Goal: Task Accomplishment & Management: Complete application form

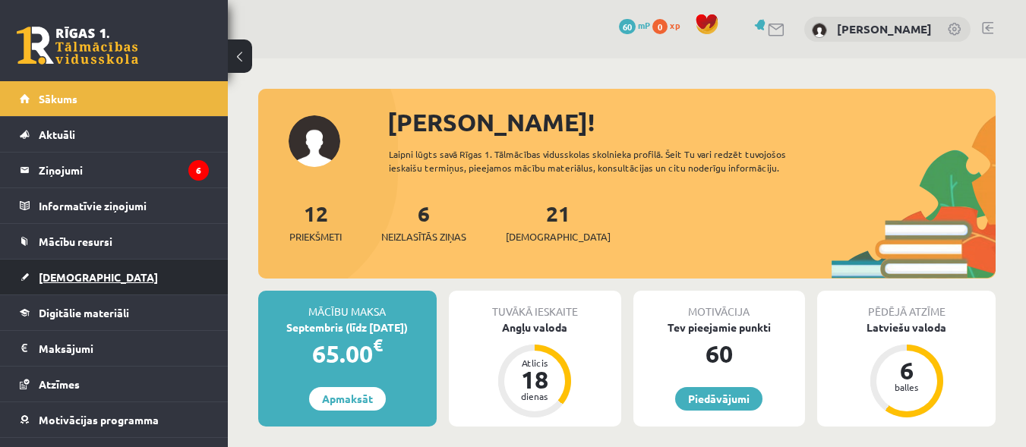
click at [60, 279] on span "[DEMOGRAPHIC_DATA]" at bounding box center [98, 277] width 119 height 14
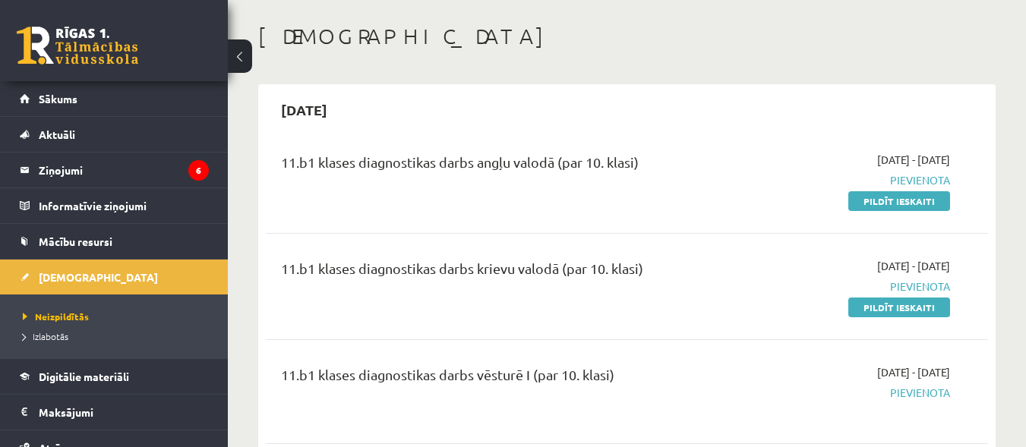
scroll to position [22, 0]
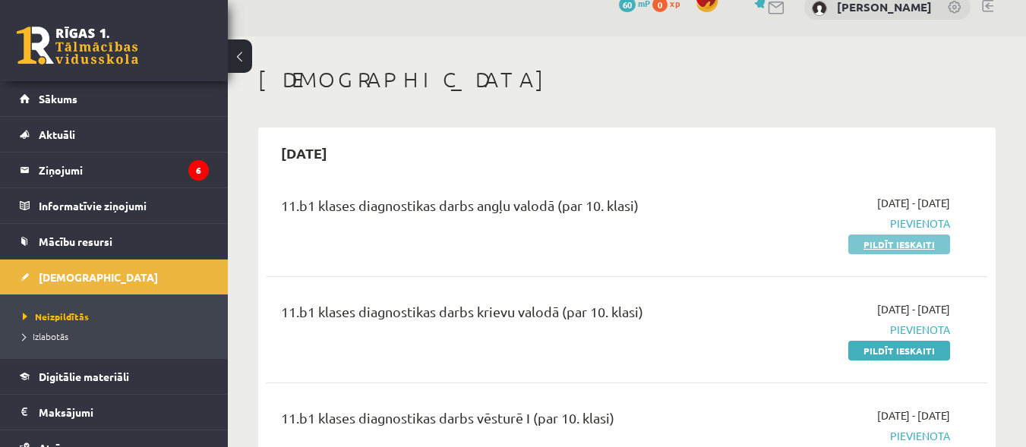
click at [893, 243] on link "Pildīt ieskaiti" at bounding box center [900, 245] width 102 height 20
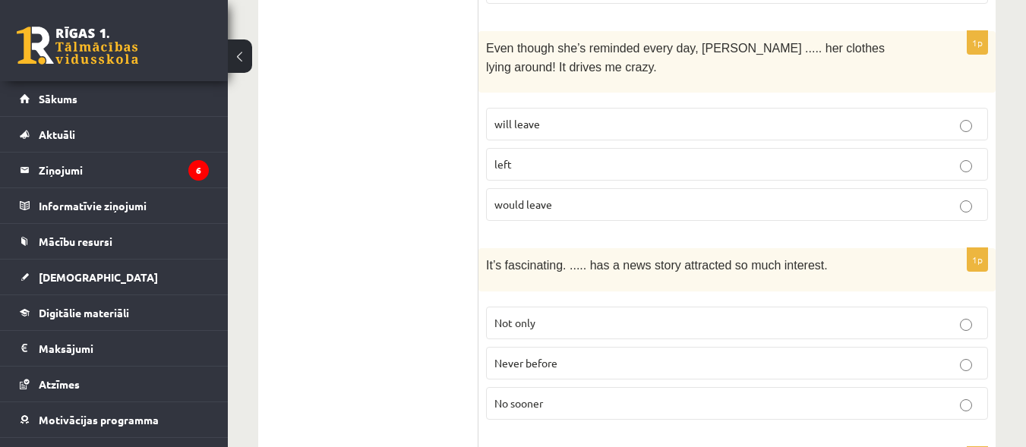
scroll to position [707, 0]
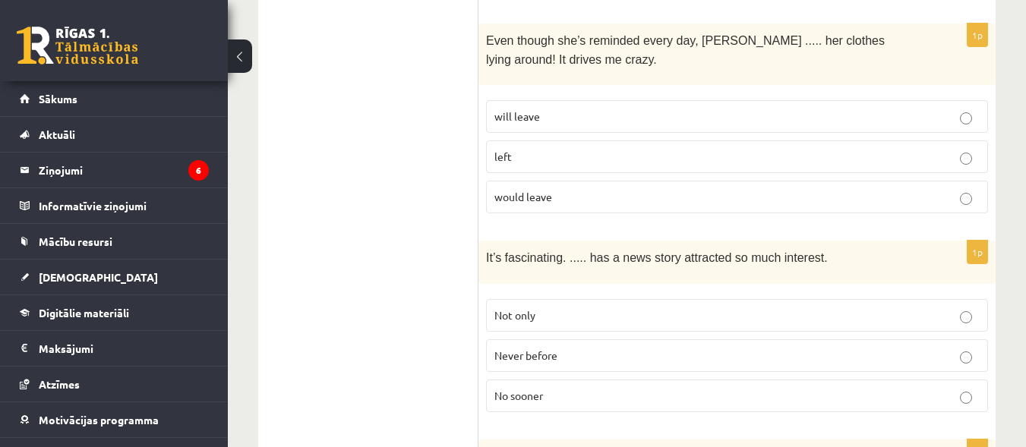
click at [976, 109] on p "will leave" at bounding box center [737, 117] width 485 height 16
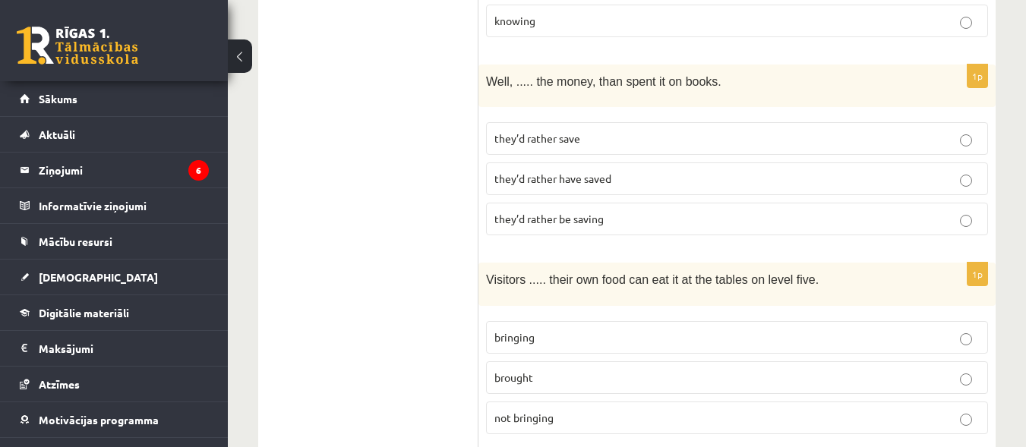
scroll to position [1712, 0]
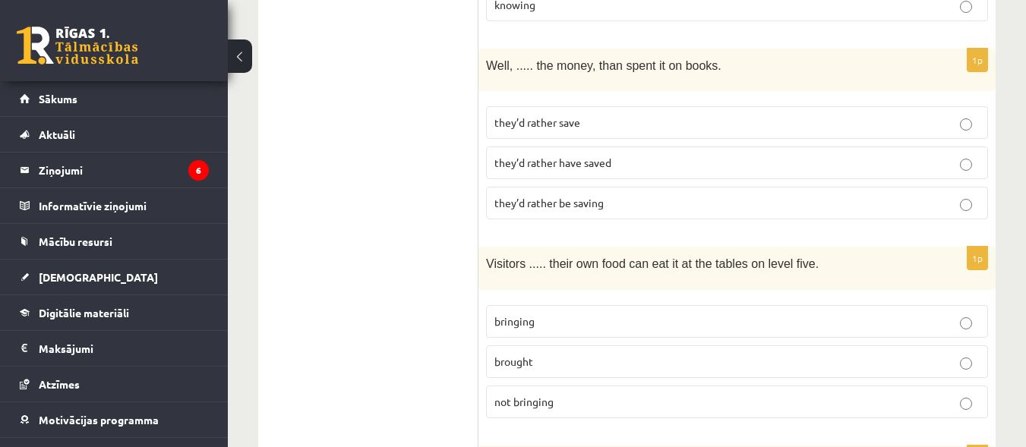
click at [972, 314] on p "bringing" at bounding box center [737, 322] width 485 height 16
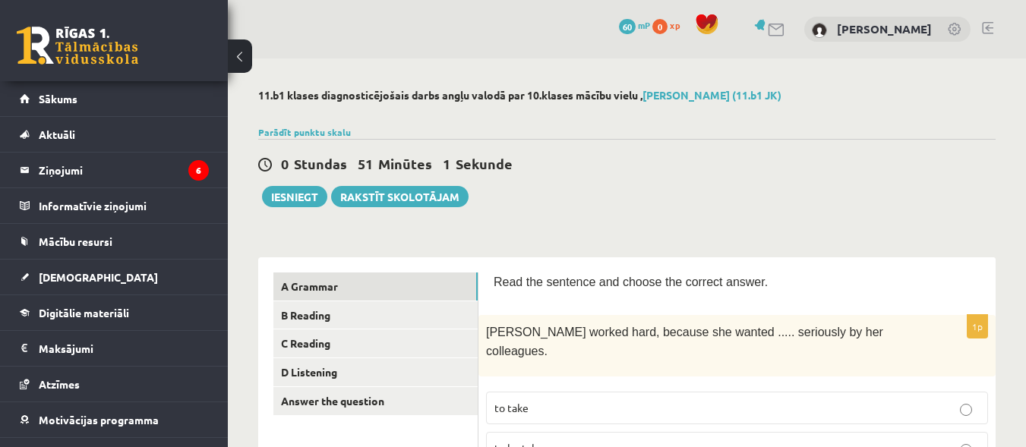
scroll to position [65, 0]
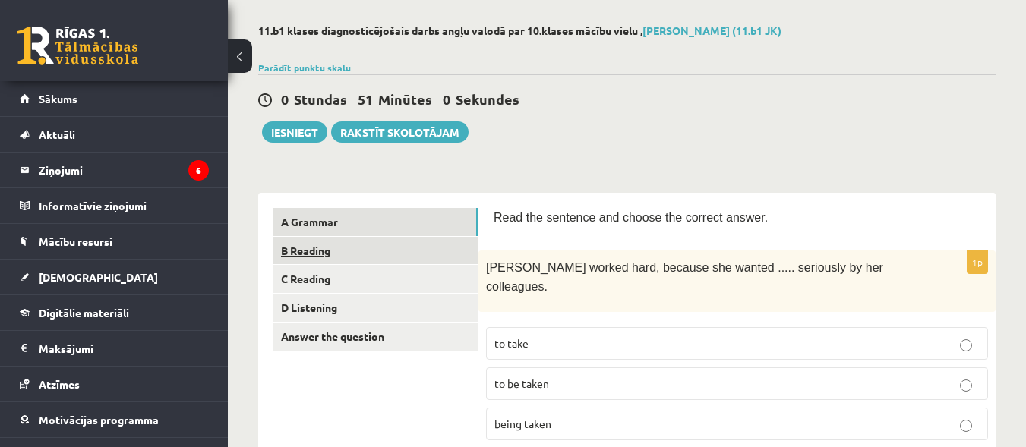
click at [333, 250] on link "B Reading" at bounding box center [375, 251] width 204 height 28
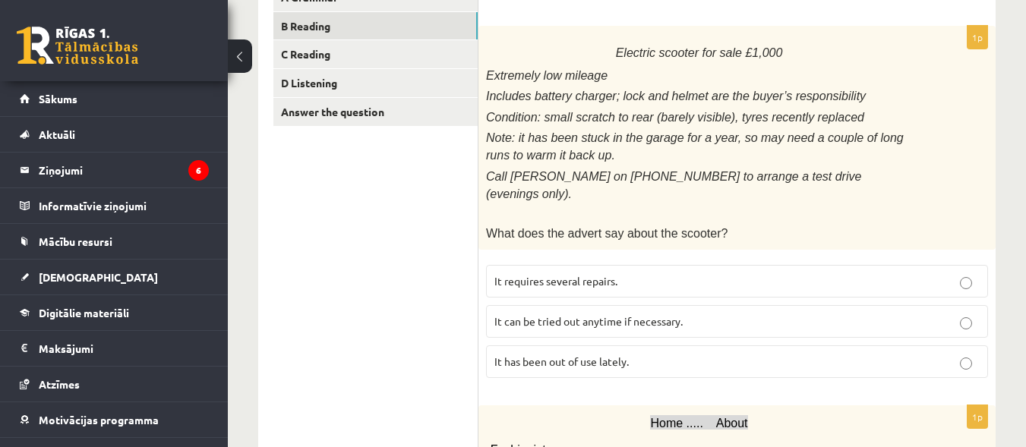
scroll to position [232, 0]
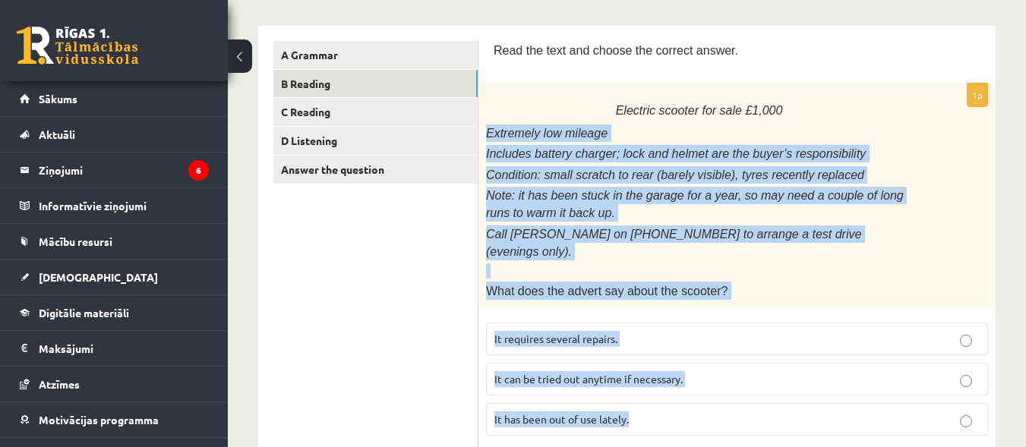
drag, startPoint x: 485, startPoint y: 128, endPoint x: 646, endPoint y: 409, distance: 324.0
click at [646, 409] on div "1p Electric scooter for sale £1,000 Extremely low mileage Includes battery char…" at bounding box center [737, 266] width 517 height 365
copy div "Extremely low mileage Includes battery charger; lock and helmet are the buyer’s…"
click at [942, 274] on div "Electric scooter for sale £1,000 Extremely low mileage Includes battery charger…" at bounding box center [737, 196] width 517 height 224
click at [931, 277] on div "Electric scooter for sale £1,000 Extremely low mileage Includes battery charger…" at bounding box center [737, 196] width 517 height 224
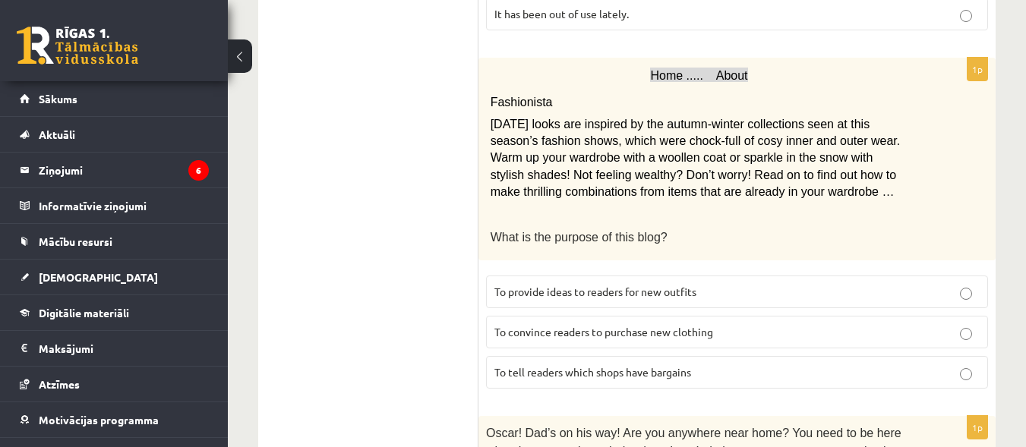
scroll to position [642, 0]
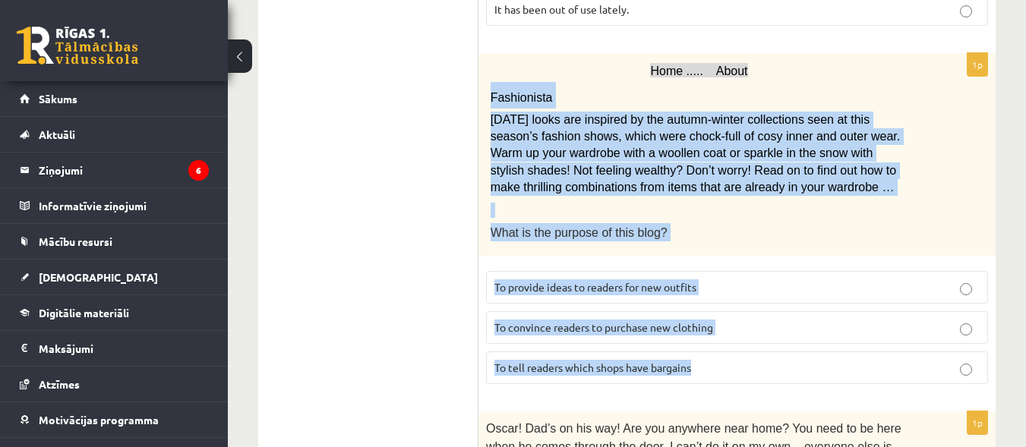
drag, startPoint x: 491, startPoint y: 75, endPoint x: 700, endPoint y: 343, distance: 340.0
click at [700, 343] on div "1p Home ..... About Fashionista Today’s looks are inspired by the autumn-winter…" at bounding box center [737, 224] width 517 height 343
copy div "Fashionista Today’s looks are inspired by the autumn-winter collections seen at…"
click at [953, 211] on div "Home ..... About Fashionista Today’s looks are inspired by the autumn-winter co…" at bounding box center [737, 154] width 517 height 202
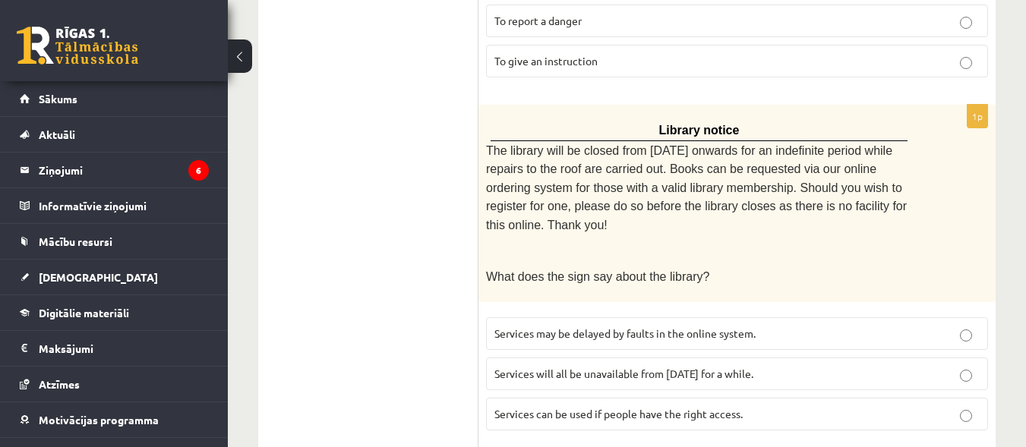
scroll to position [1288, 0]
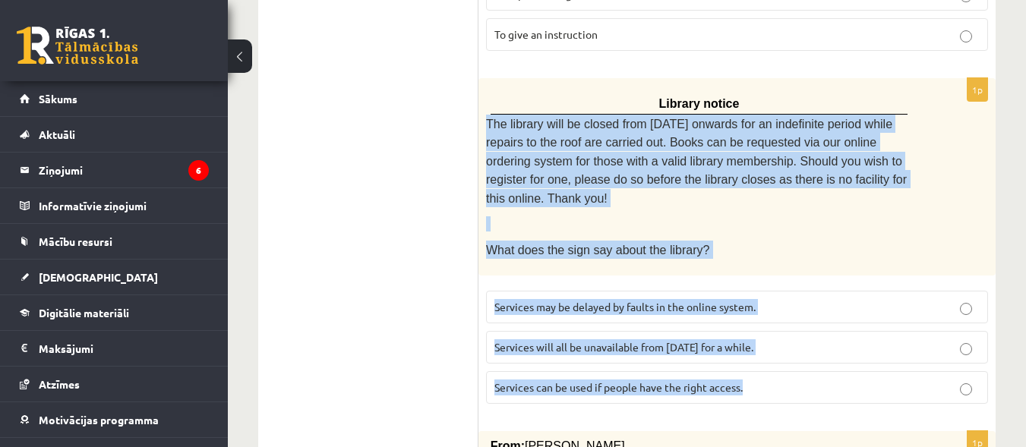
drag, startPoint x: 485, startPoint y: 90, endPoint x: 750, endPoint y: 340, distance: 364.9
click at [750, 340] on div "1p Library notice The library will be closed from Monday onwards for an indefin…" at bounding box center [737, 247] width 517 height 338
copy div "The library will be closed from Monday onwards for an indefinite period while r…"
click at [945, 191] on div "Library notice The library will be closed from Monday onwards for an indefinite…" at bounding box center [737, 177] width 517 height 198
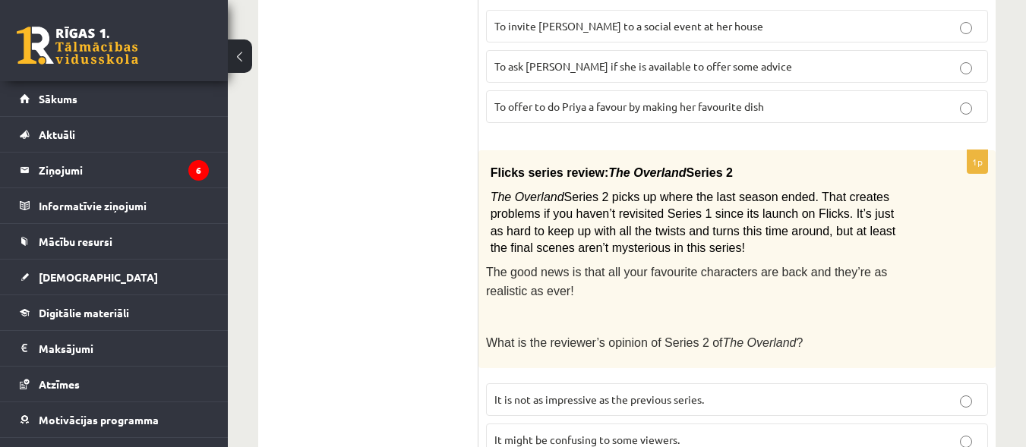
scroll to position [2014, 0]
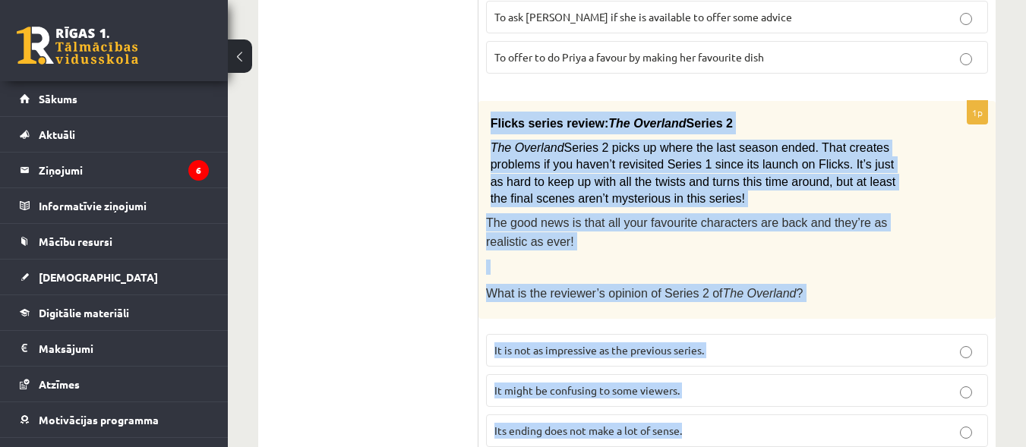
drag, startPoint x: 492, startPoint y: 68, endPoint x: 715, endPoint y: 390, distance: 392.2
click at [715, 390] on div "1p Flicks series review: The Overland Series 2 The Overland Series 2 picks up w…" at bounding box center [737, 280] width 517 height 359
copy div "Flicks series review: The Overland Series 2 The Overland Series 2 picks up wher…"
click at [967, 220] on div "Flicks series review: The Overland Series 2 The Overland Series 2 picks up wher…" at bounding box center [737, 210] width 517 height 219
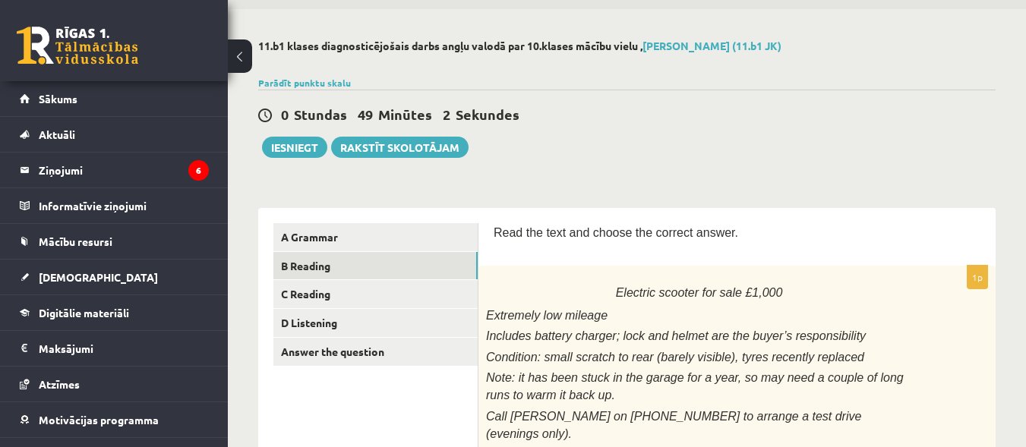
scroll to position [0, 0]
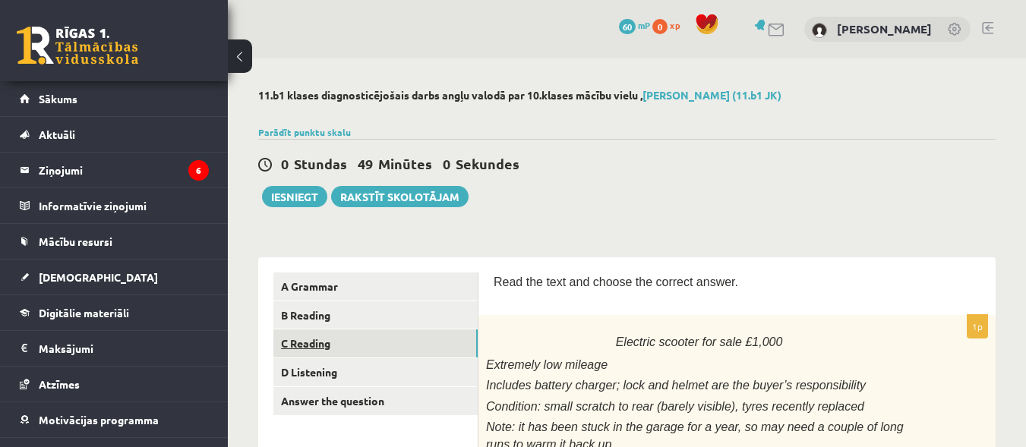
click at [302, 348] on link "C Reading" at bounding box center [375, 344] width 204 height 28
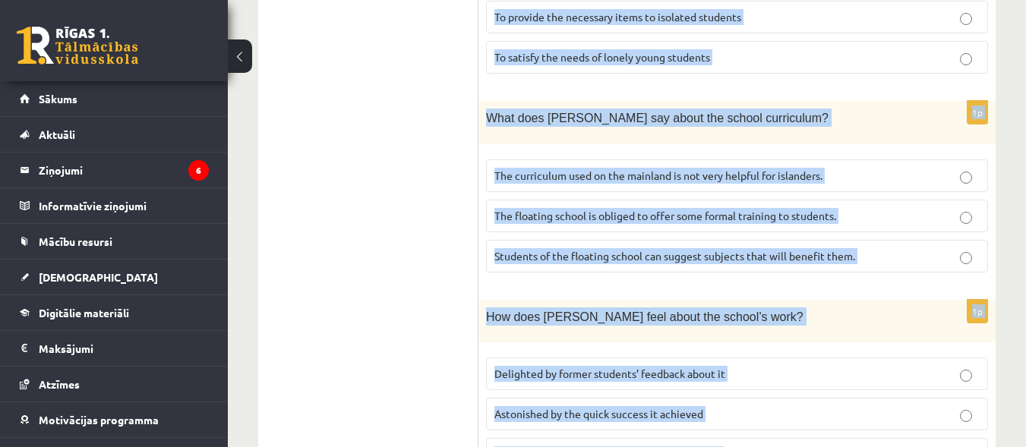
scroll to position [1727, 0]
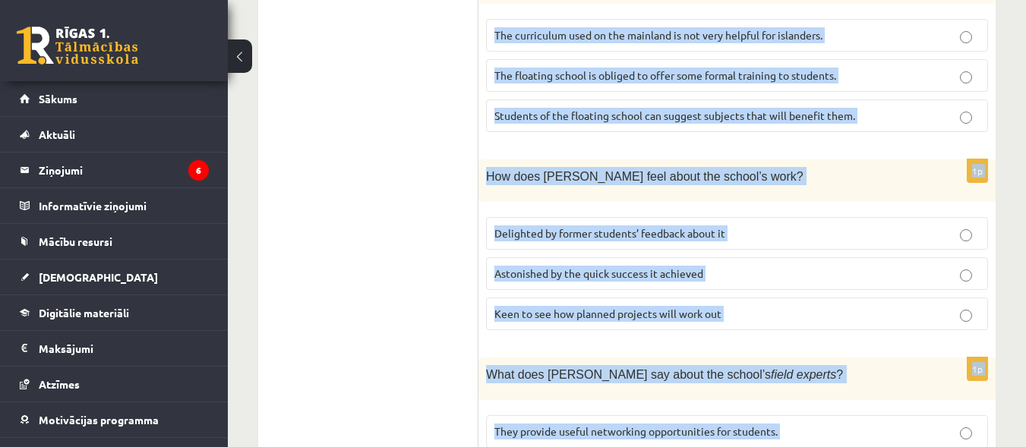
drag, startPoint x: 500, startPoint y: 26, endPoint x: 870, endPoint y: 458, distance: 569.0
copy form "A floating school By founder, Anna Domingo I coordinate a floating school which…"
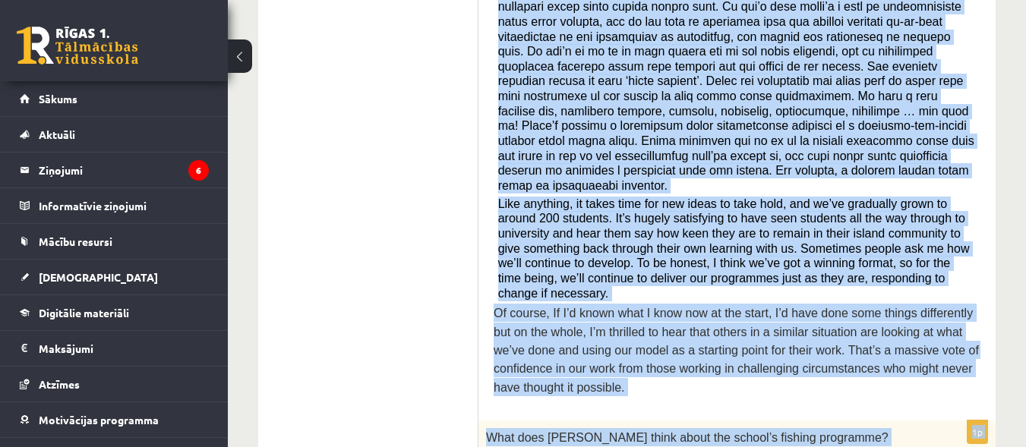
scroll to position [637, 0]
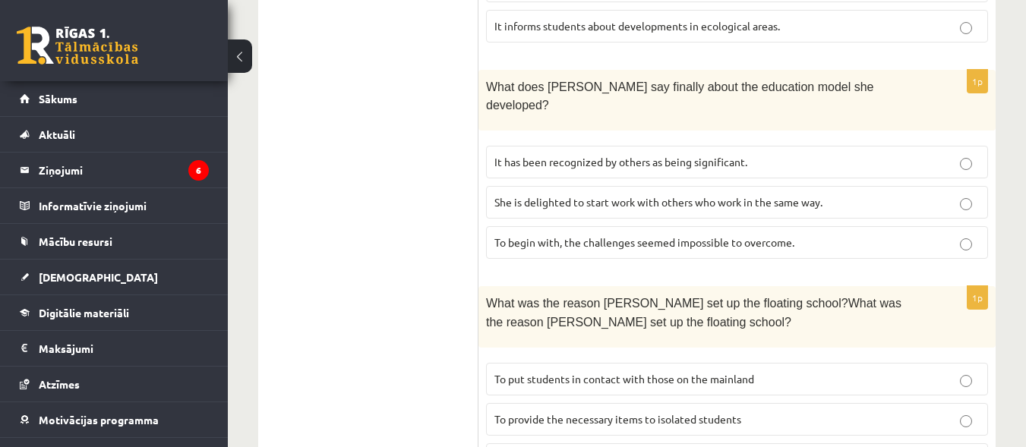
scroll to position [1275, 0]
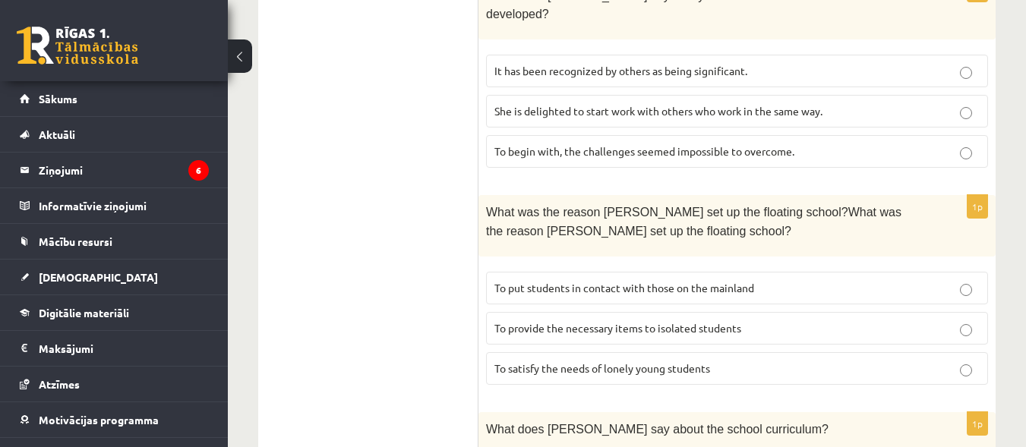
click at [976, 321] on p "To provide the necessary items to isolated students" at bounding box center [737, 329] width 485 height 16
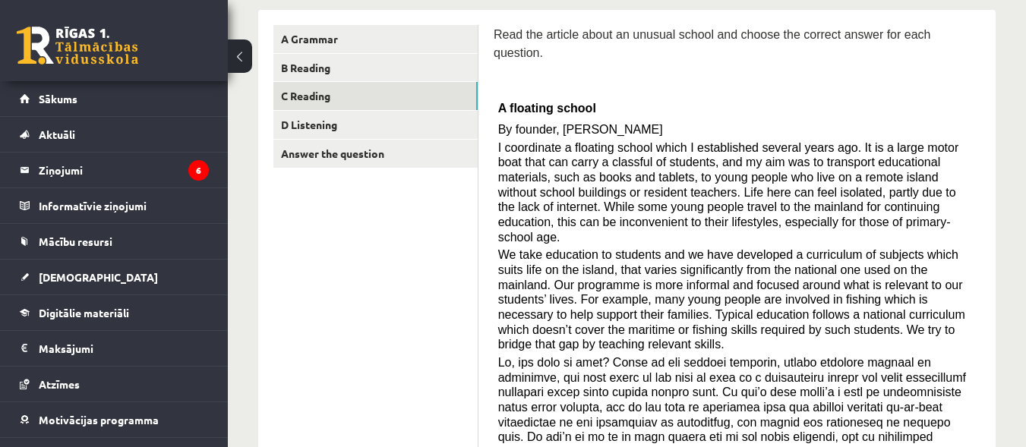
scroll to position [0, 0]
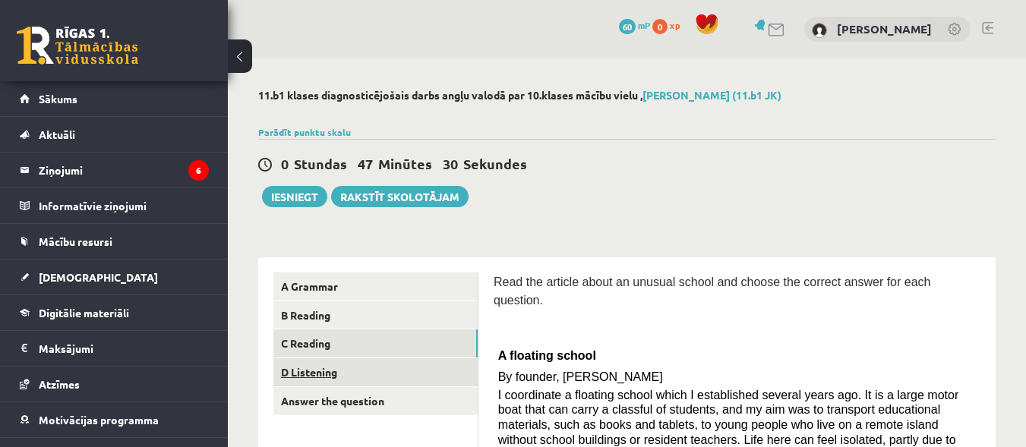
click at [379, 367] on link "D Listening" at bounding box center [375, 373] width 204 height 28
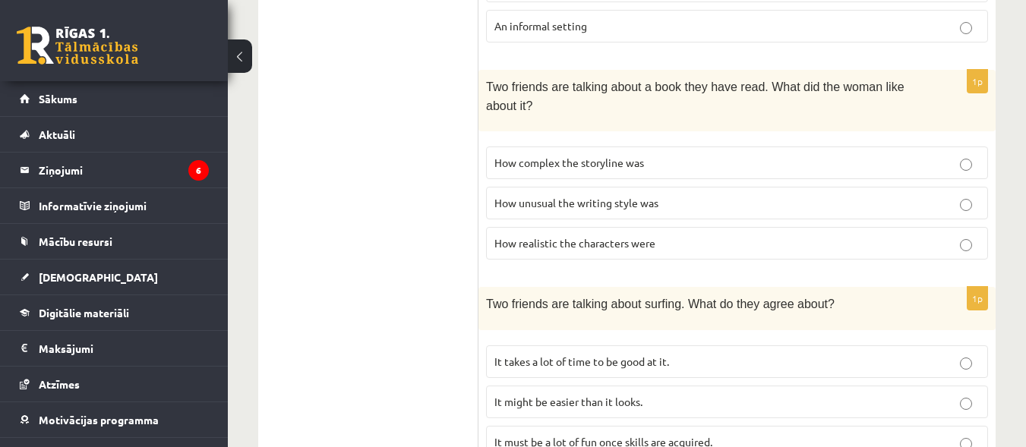
scroll to position [881, 0]
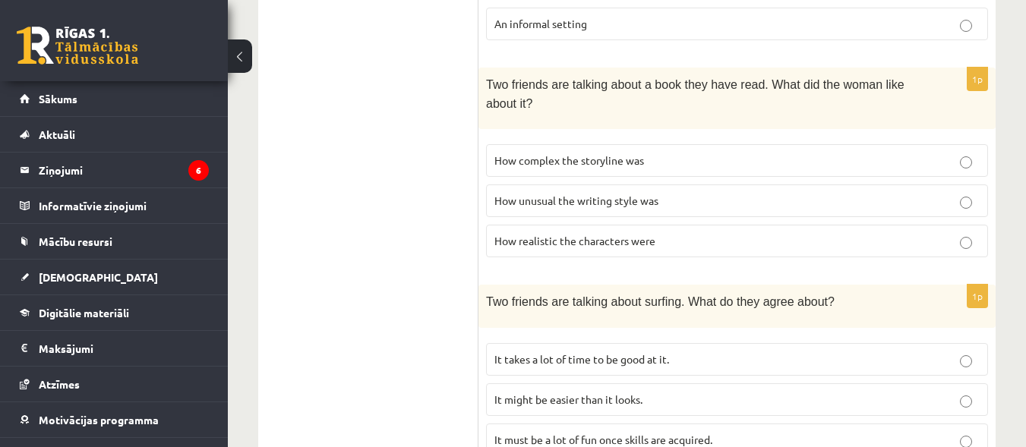
click at [966, 208] on label "How unusual the writing style was" at bounding box center [737, 201] width 502 height 33
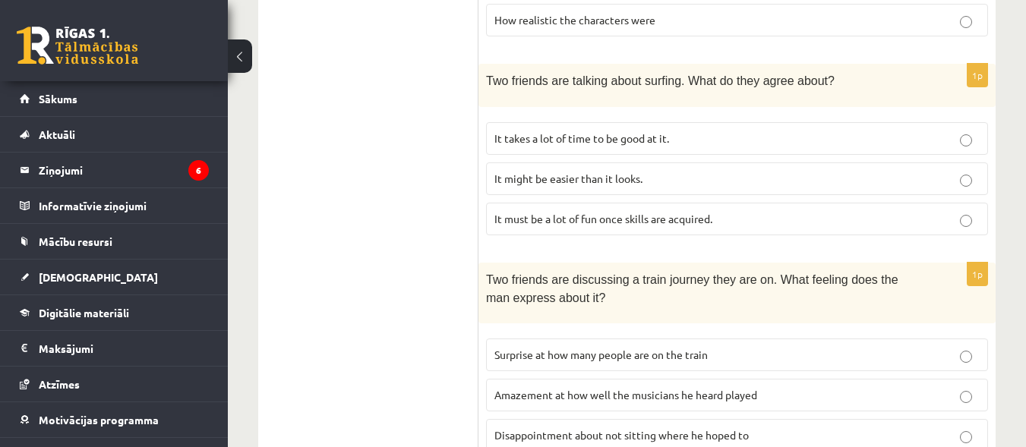
scroll to position [1161, 0]
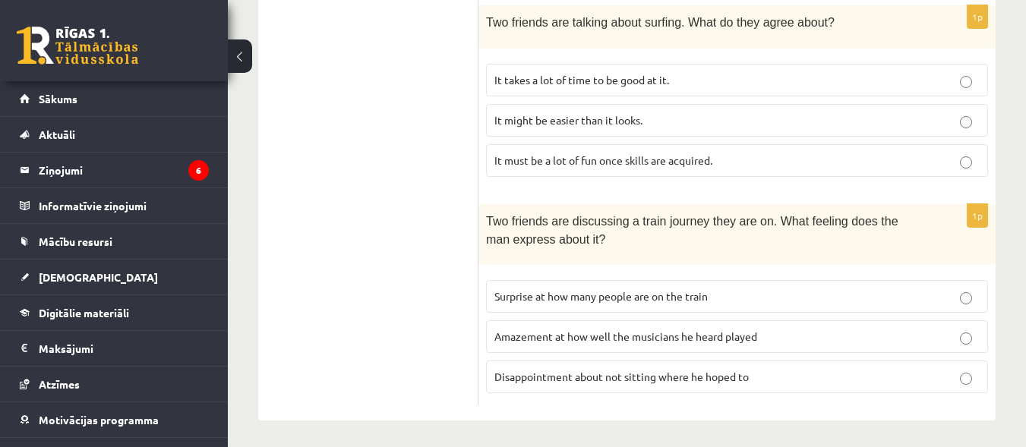
click at [957, 377] on p "Disappointment about not sitting where he hoped to" at bounding box center [737, 377] width 485 height 16
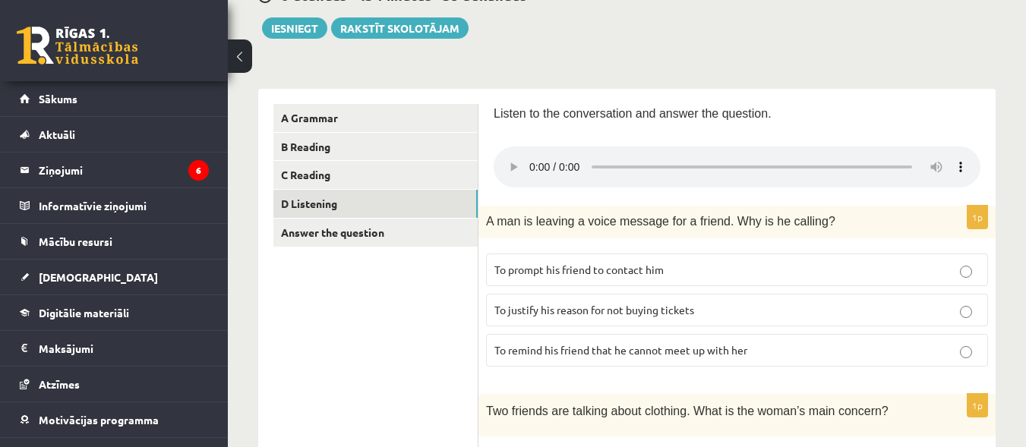
scroll to position [116, 0]
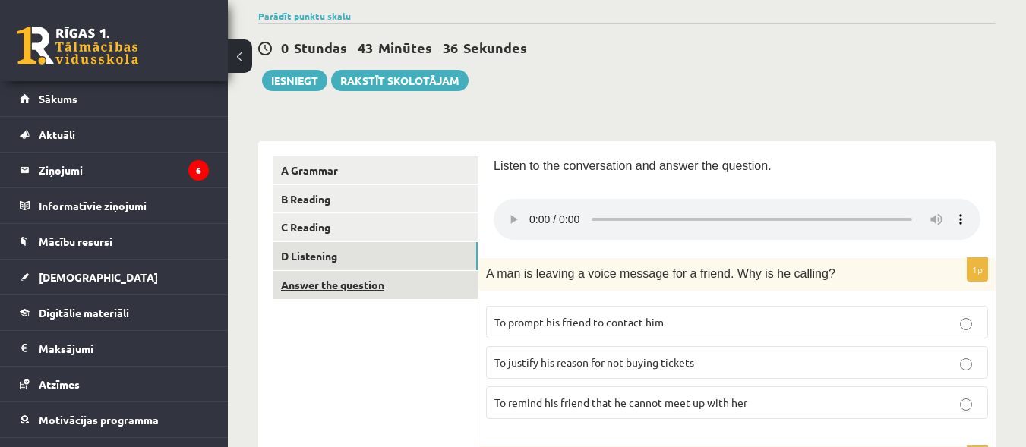
click at [373, 294] on link "Answer the question" at bounding box center [375, 285] width 204 height 28
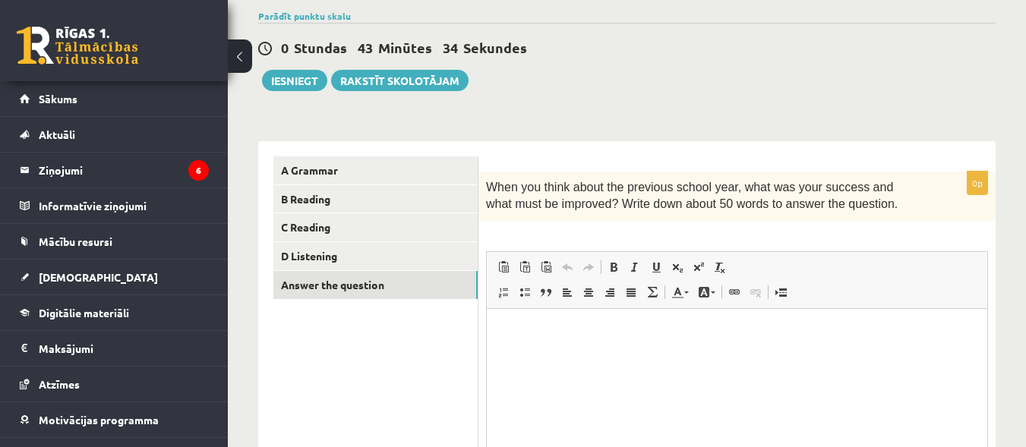
scroll to position [0, 0]
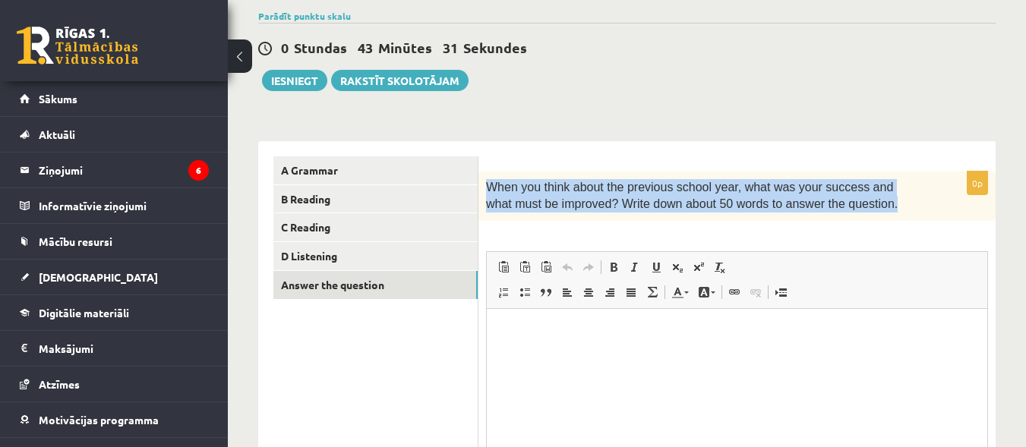
drag, startPoint x: 487, startPoint y: 188, endPoint x: 849, endPoint y: 211, distance: 362.4
click at [849, 211] on p "When you think about the previous school year, what was your success and what m…" at bounding box center [699, 196] width 426 height 34
copy span "When you think about the previous school year, what was your success and what m…"
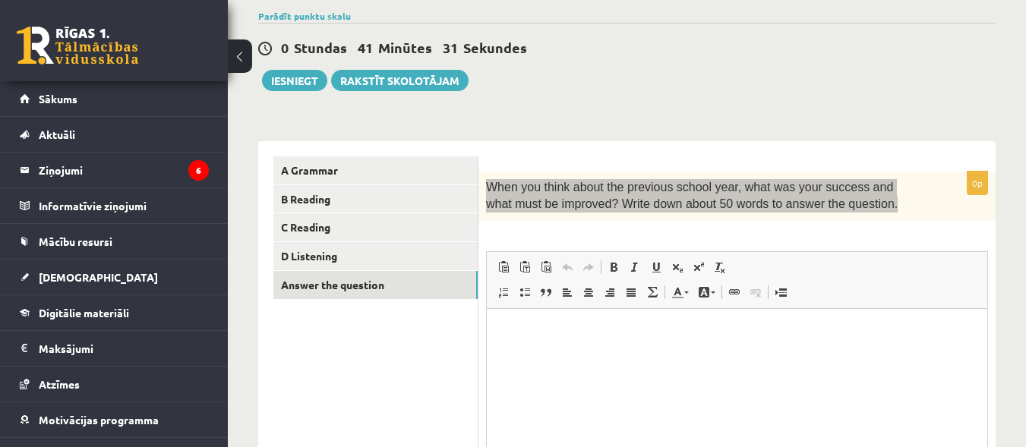
click at [589, 327] on p "Визуальный текстовый редактор, wiswyg-editor-user-answer-47024915137140" at bounding box center [737, 332] width 470 height 16
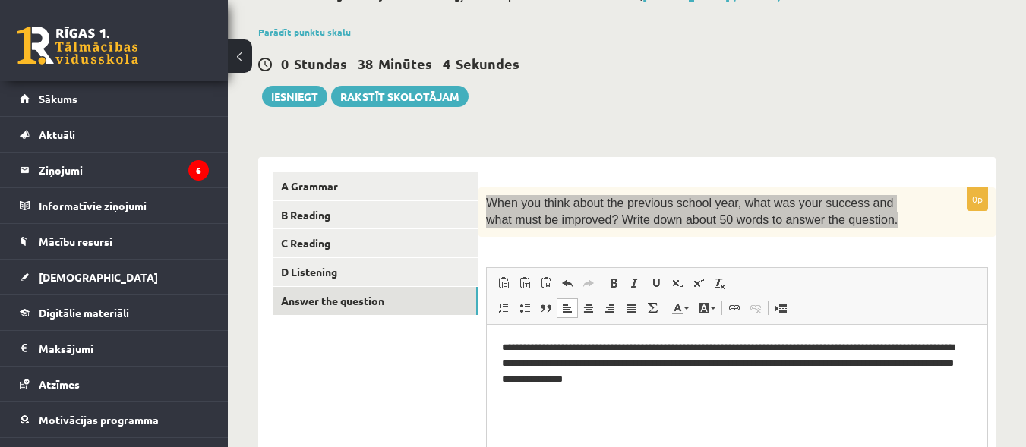
scroll to position [89, 0]
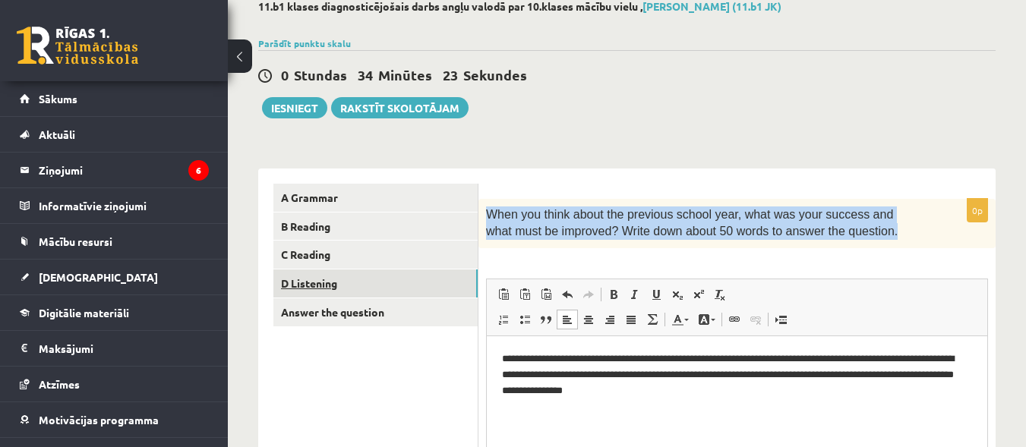
click at [345, 291] on link "D Listening" at bounding box center [375, 284] width 204 height 28
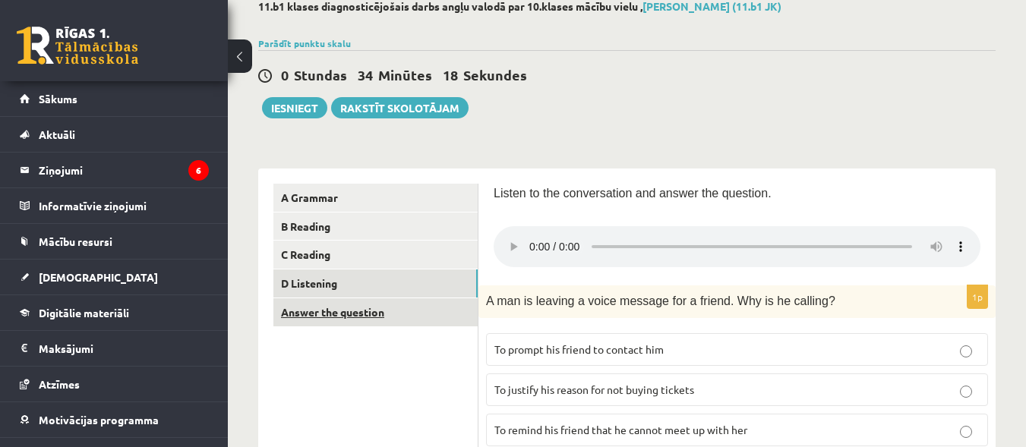
click at [322, 324] on link "Answer the question" at bounding box center [375, 313] width 204 height 28
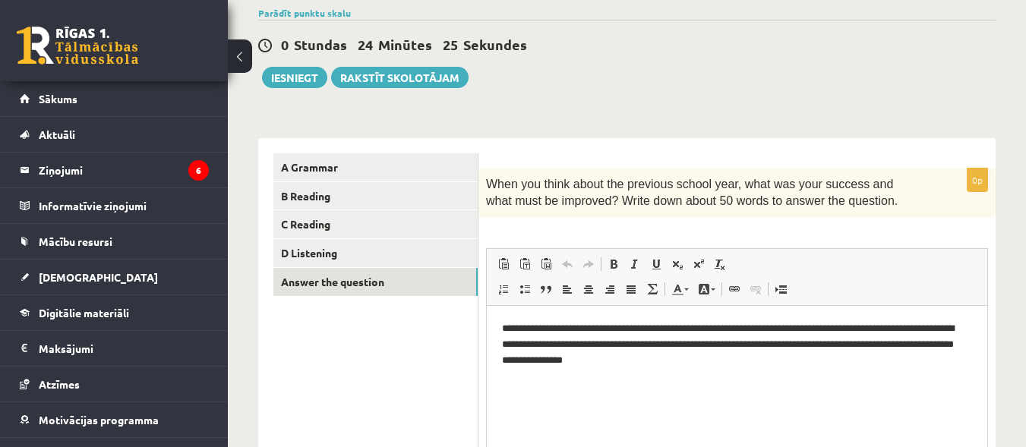
scroll to position [116, 0]
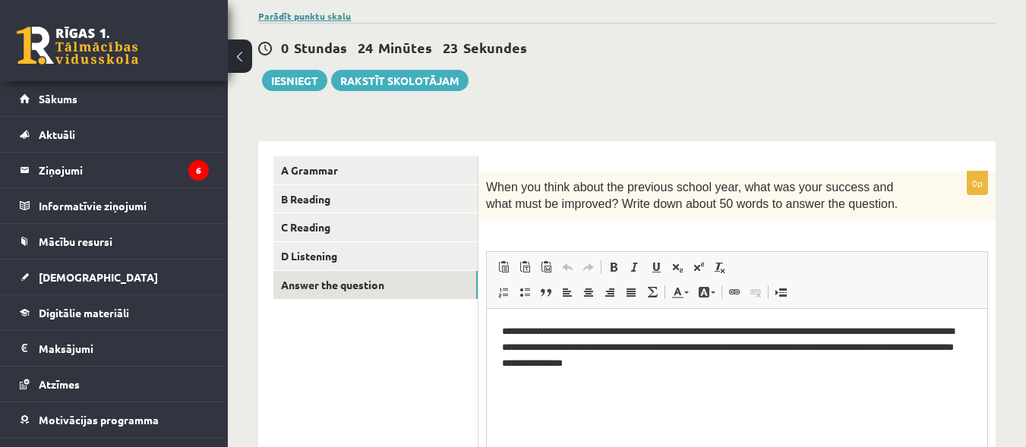
click at [305, 17] on link "Parādīt punktu skalu" at bounding box center [304, 16] width 93 height 12
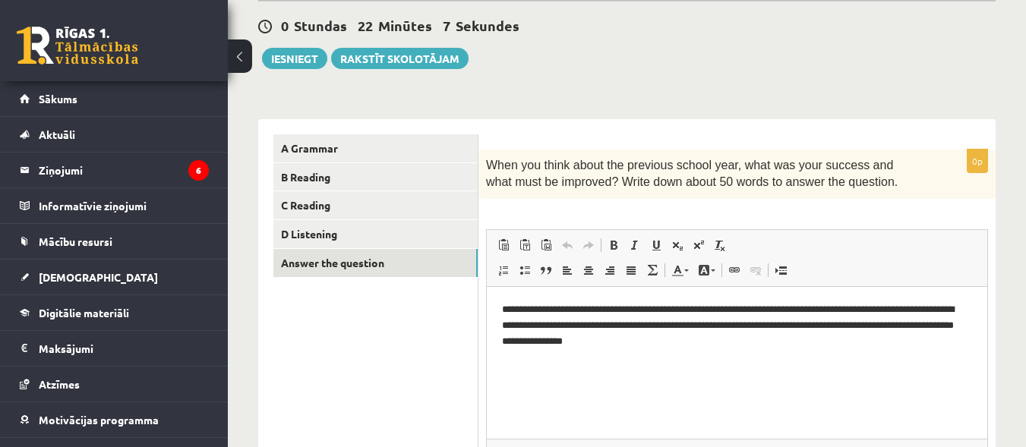
scroll to position [492, 0]
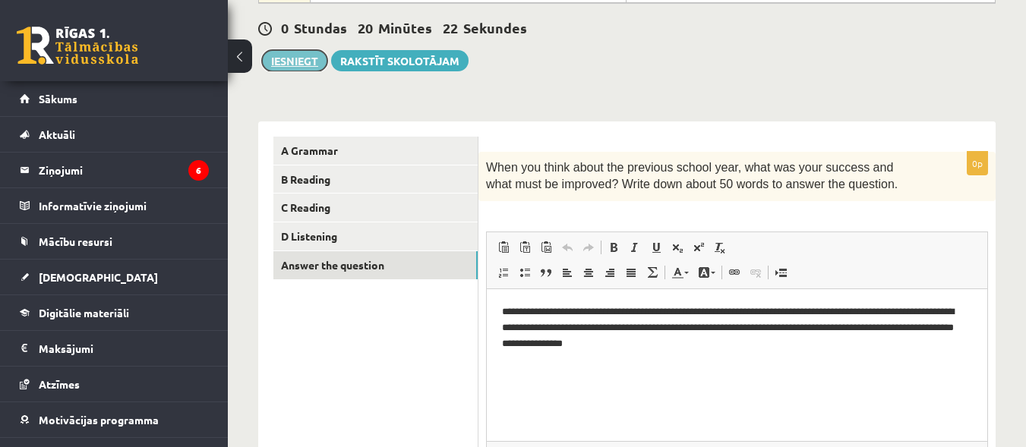
click at [306, 62] on button "Iesniegt" at bounding box center [294, 60] width 65 height 21
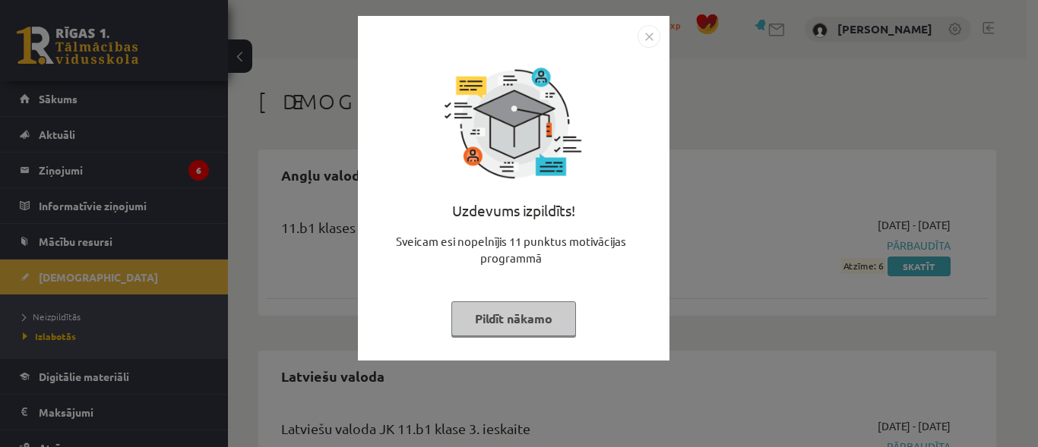
click at [647, 43] on img "Close" at bounding box center [648, 36] width 23 height 23
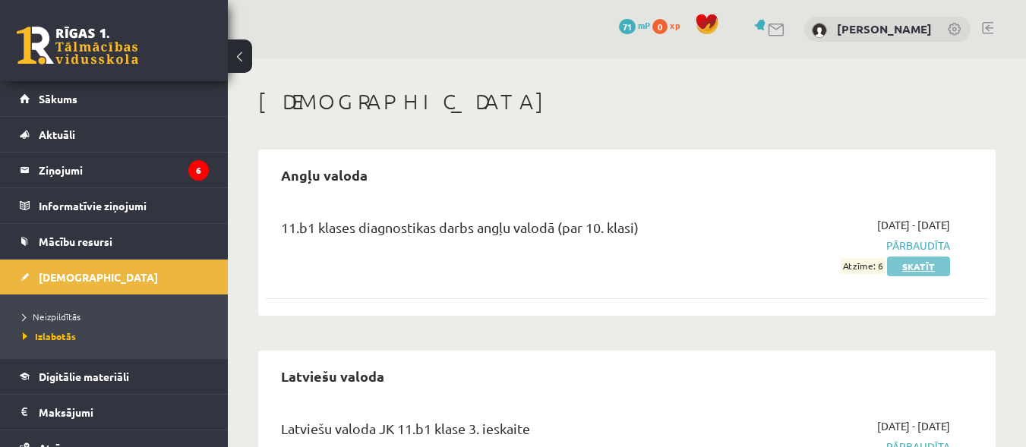
click at [920, 264] on link "Skatīt" at bounding box center [918, 267] width 63 height 20
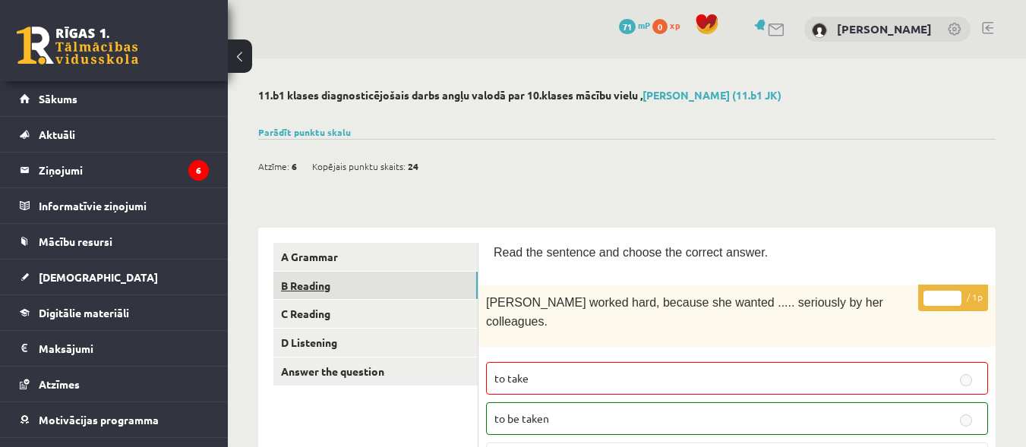
click at [335, 286] on link "B Reading" at bounding box center [375, 286] width 204 height 28
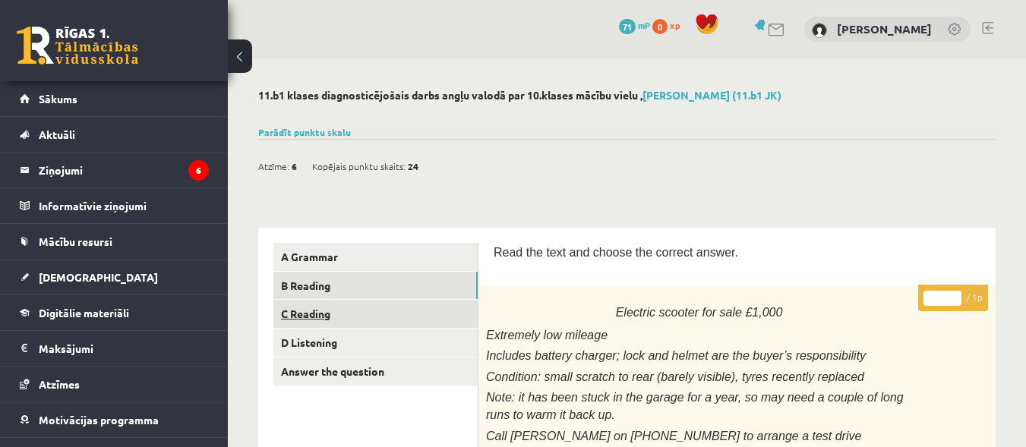
click at [297, 321] on link "C Reading" at bounding box center [375, 314] width 204 height 28
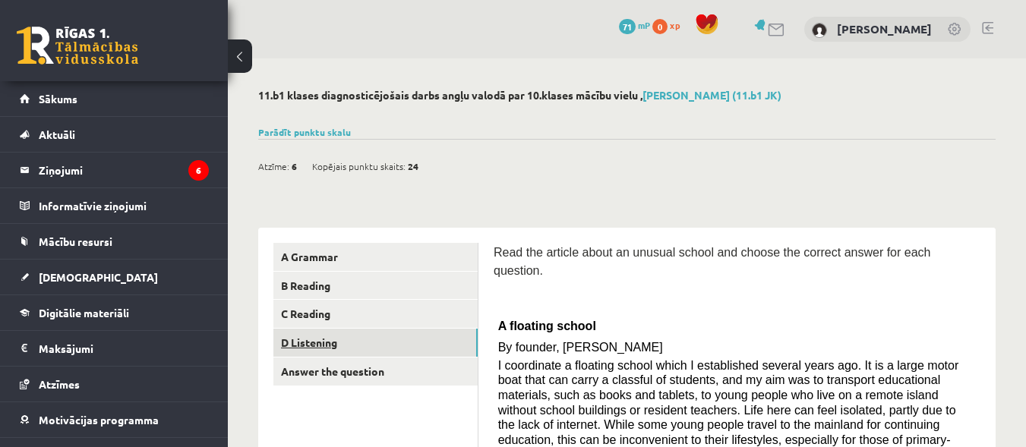
click at [316, 343] on link "D Listening" at bounding box center [375, 343] width 204 height 28
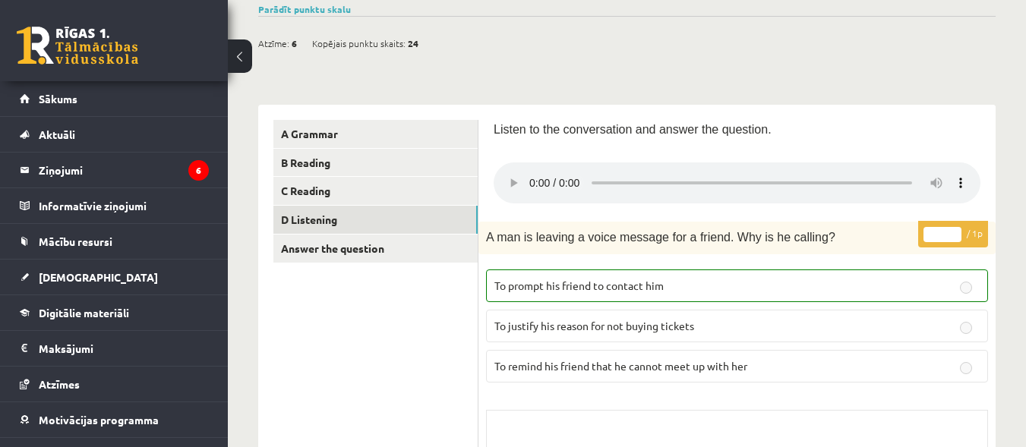
scroll to position [133, 0]
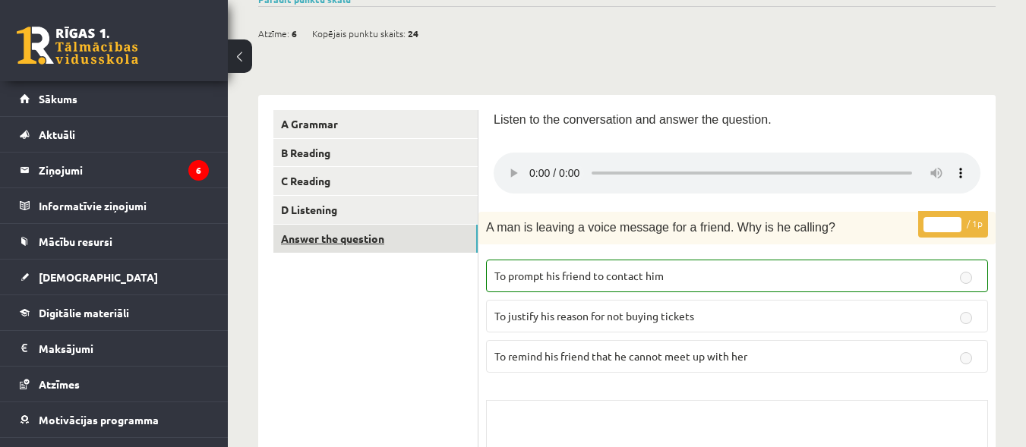
click at [359, 236] on link "Answer the question" at bounding box center [375, 239] width 204 height 28
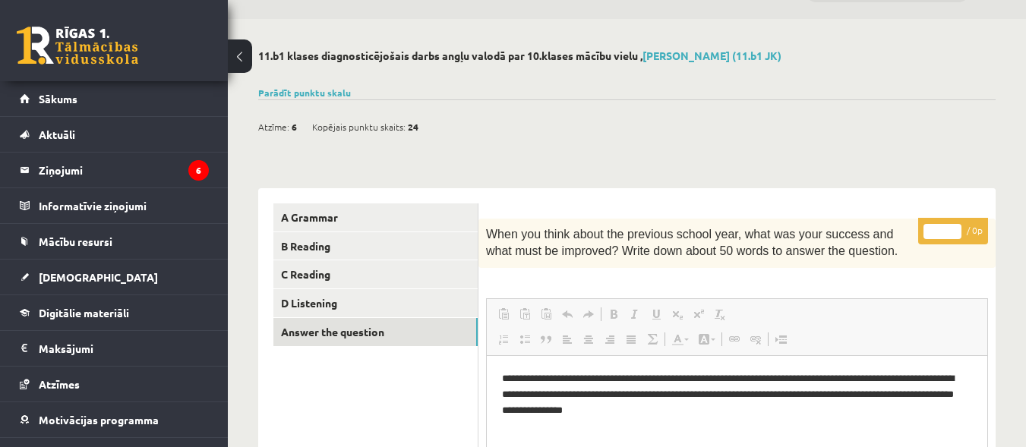
scroll to position [0, 0]
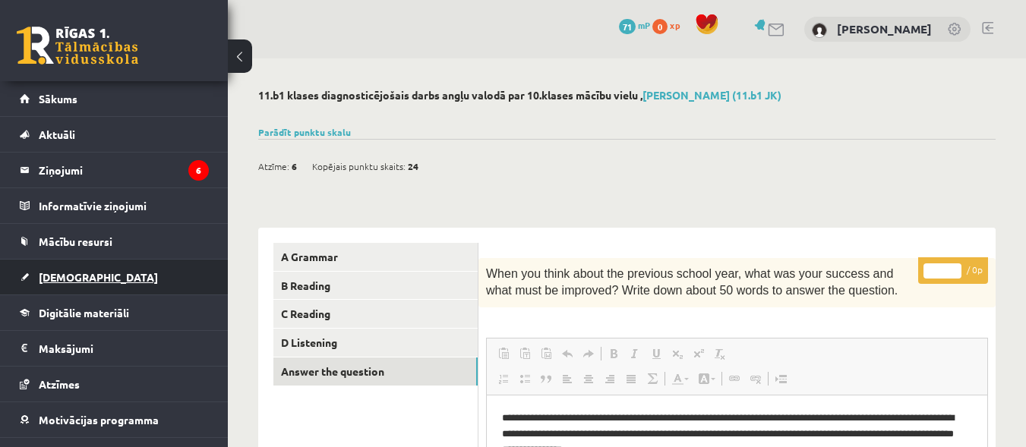
click at [71, 281] on span "[DEMOGRAPHIC_DATA]" at bounding box center [98, 277] width 119 height 14
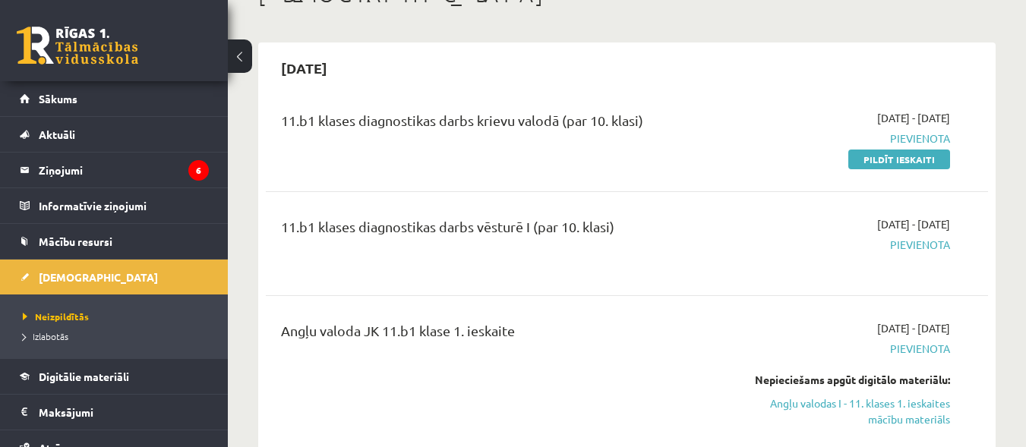
scroll to position [86, 0]
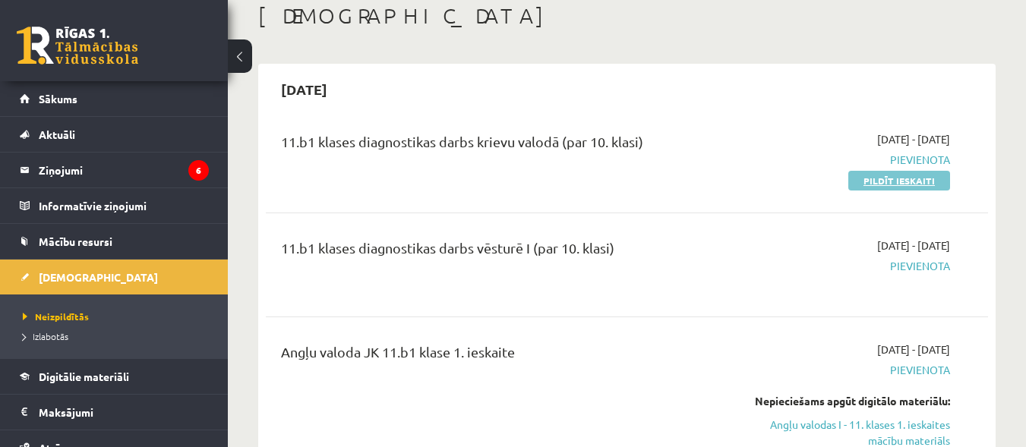
click at [903, 186] on link "Pildīt ieskaiti" at bounding box center [900, 181] width 102 height 20
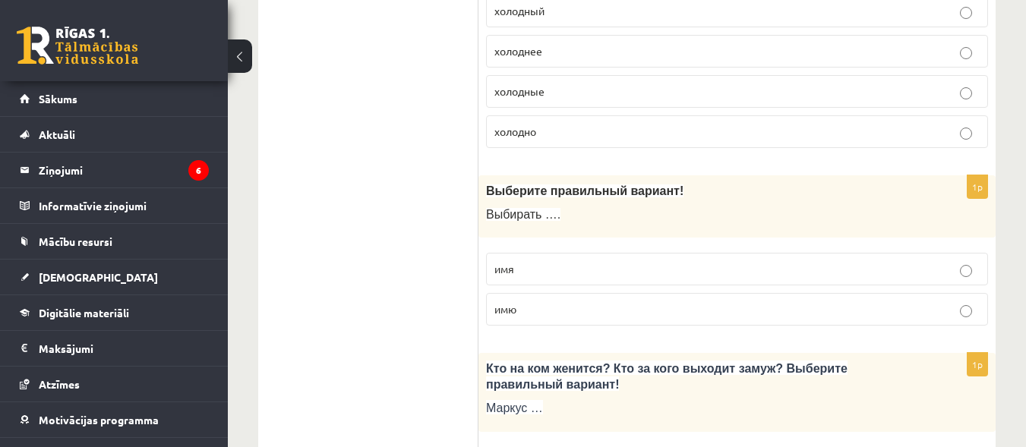
scroll to position [4306, 0]
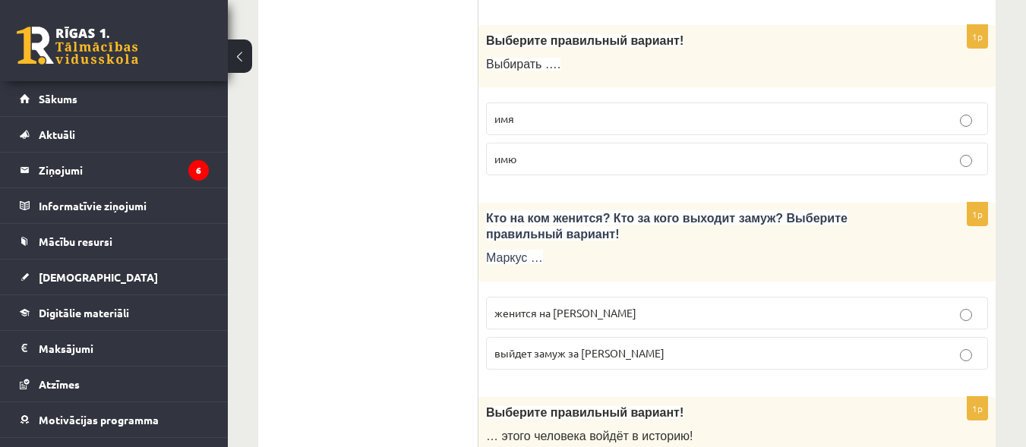
click at [966, 129] on label "имя" at bounding box center [737, 119] width 502 height 33
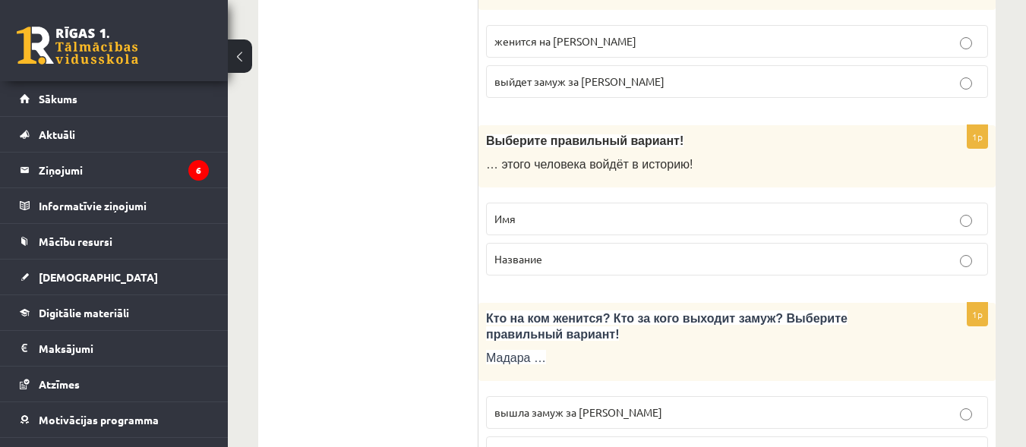
scroll to position [4820, 0]
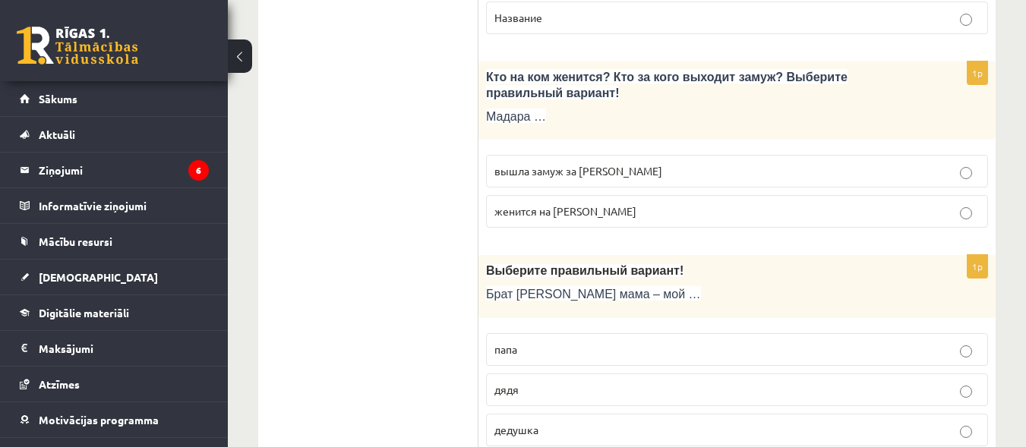
click at [967, 182] on label "вышла замуж за [PERSON_NAME]" at bounding box center [737, 171] width 502 height 33
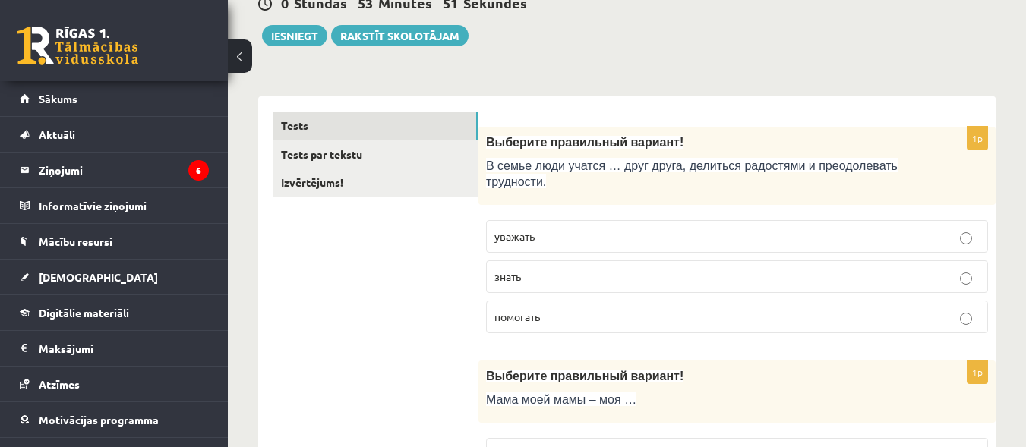
scroll to position [0, 0]
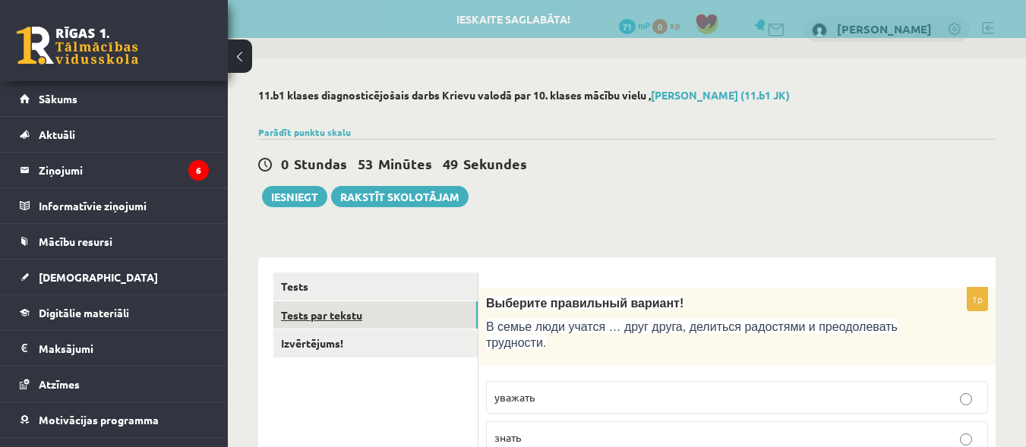
click at [309, 313] on link "Tests par tekstu" at bounding box center [375, 316] width 204 height 28
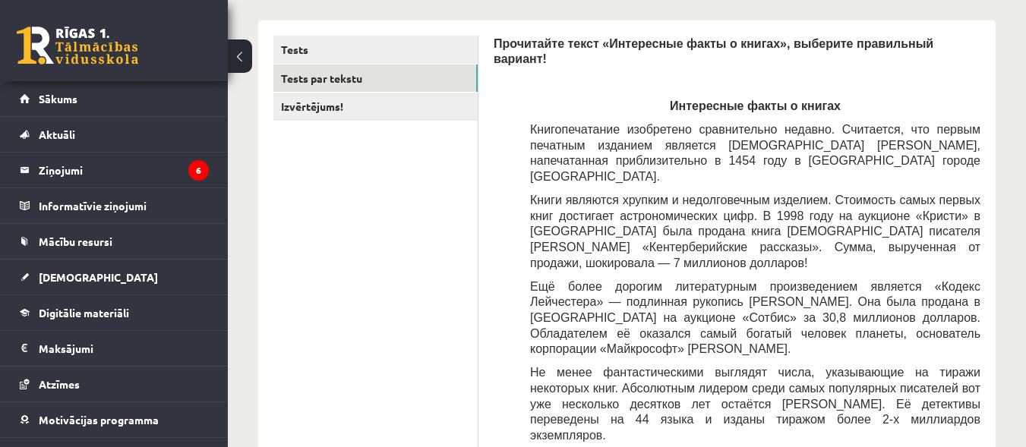
scroll to position [233, 0]
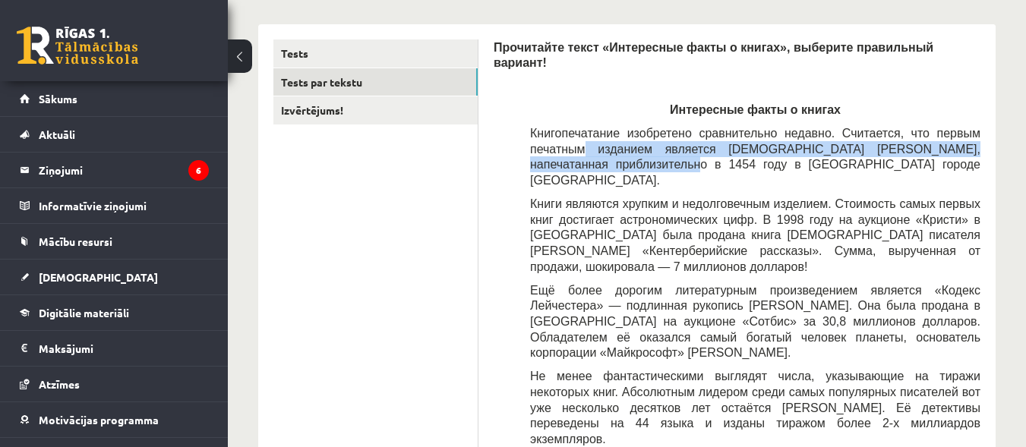
drag, startPoint x: 1019, startPoint y: 119, endPoint x: 1024, endPoint y: 134, distance: 15.4
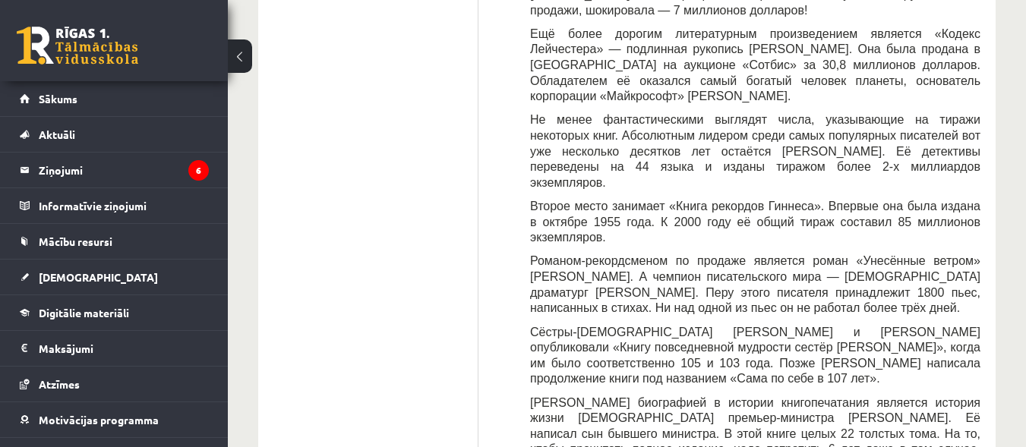
scroll to position [454, 0]
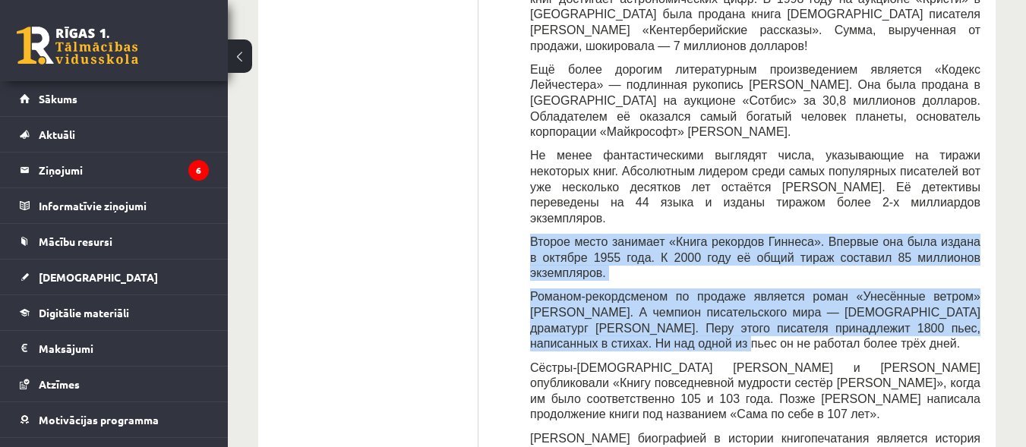
drag, startPoint x: 1019, startPoint y: 147, endPoint x: 985, endPoint y: 242, distance: 100.7
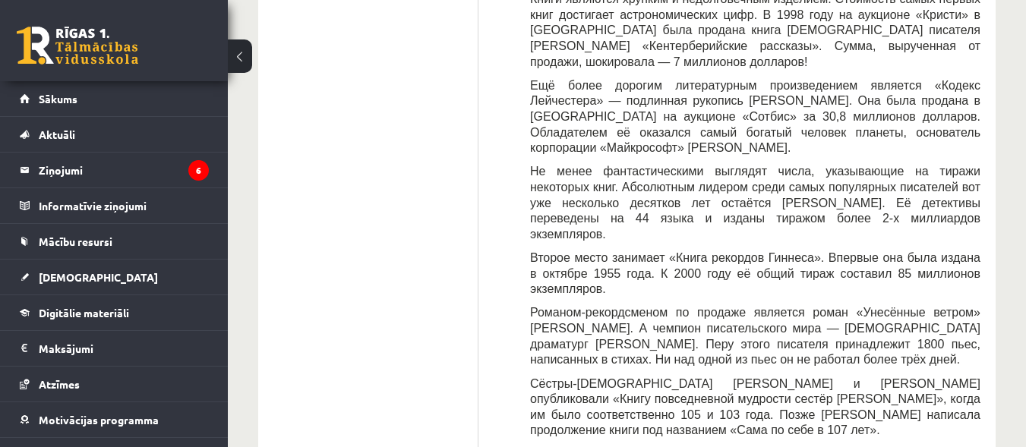
scroll to position [340, 0]
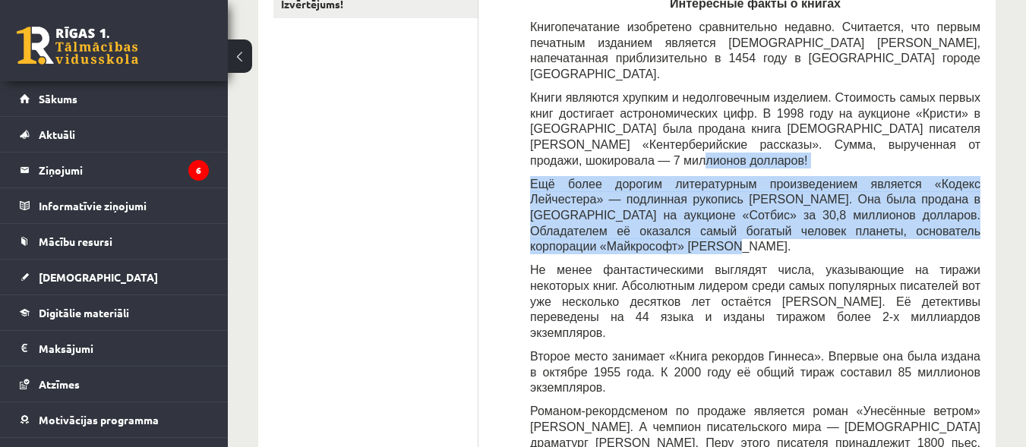
drag, startPoint x: 1005, startPoint y: 120, endPoint x: 985, endPoint y: 192, distance: 75.0
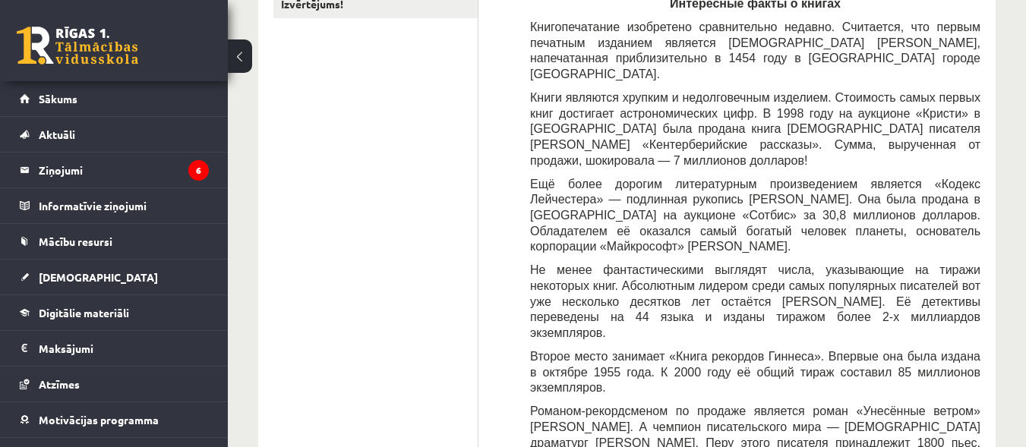
click at [928, 197] on div "Прочитайте текст «Интересные факты о книгах», выберите правильный вариант! Инте…" at bounding box center [737, 317] width 487 height 769
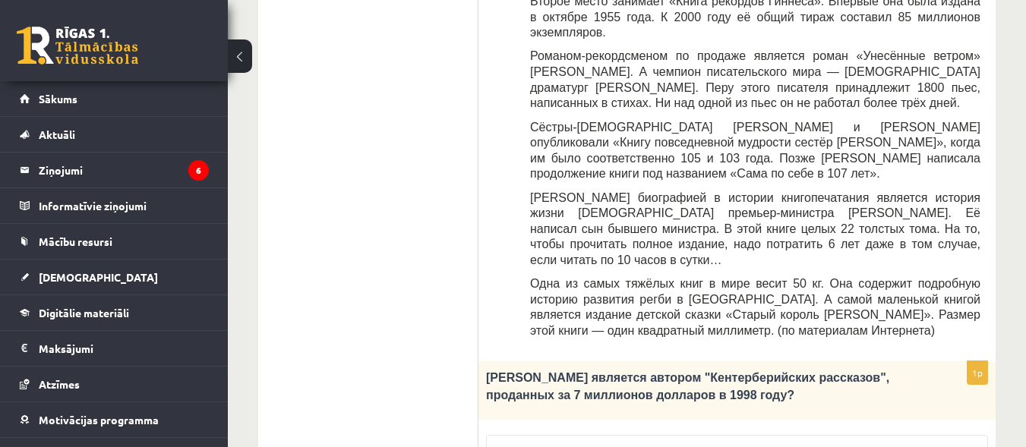
scroll to position [0, 0]
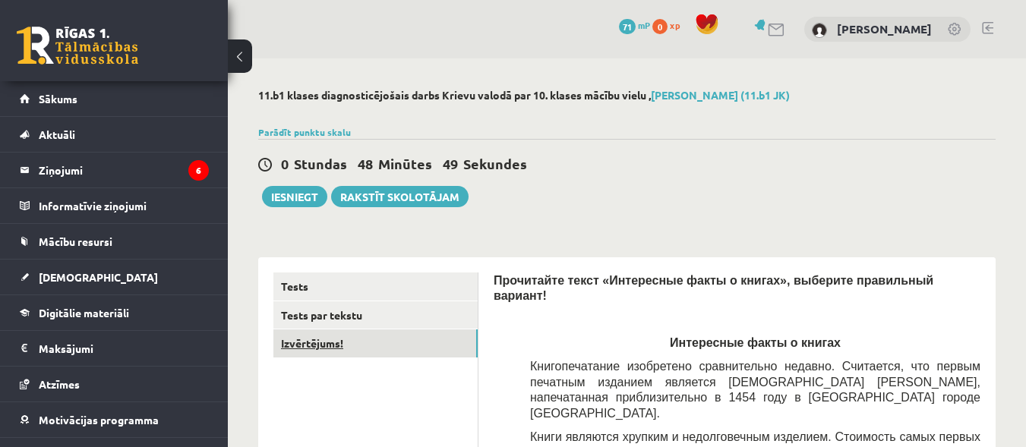
click at [321, 352] on link "Izvērtējums!" at bounding box center [375, 344] width 204 height 28
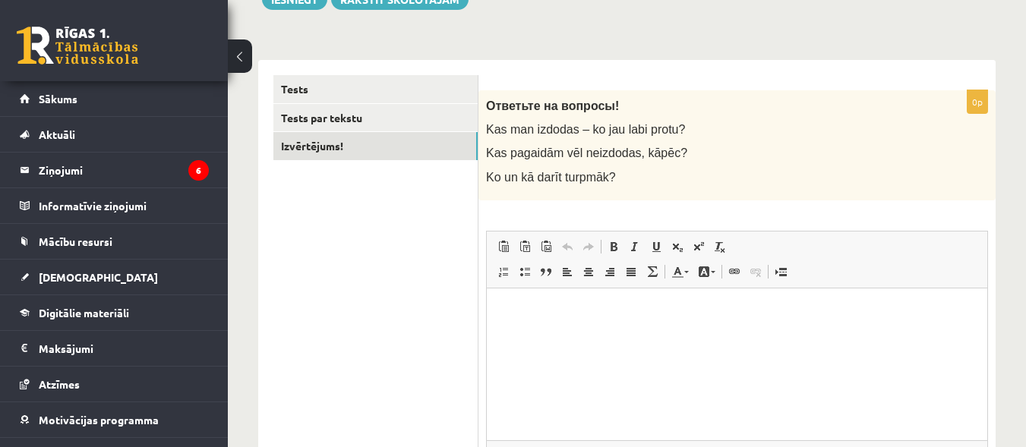
scroll to position [221, 0]
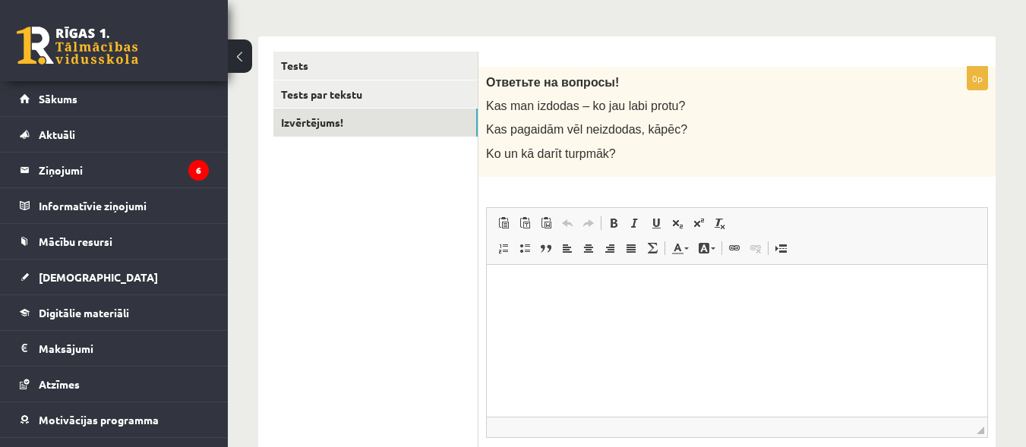
click at [561, 311] on html at bounding box center [737, 287] width 501 height 46
click at [493, 286] on html "**********" at bounding box center [737, 287] width 501 height 46
click at [612, 288] on p "**********" at bounding box center [737, 288] width 470 height 16
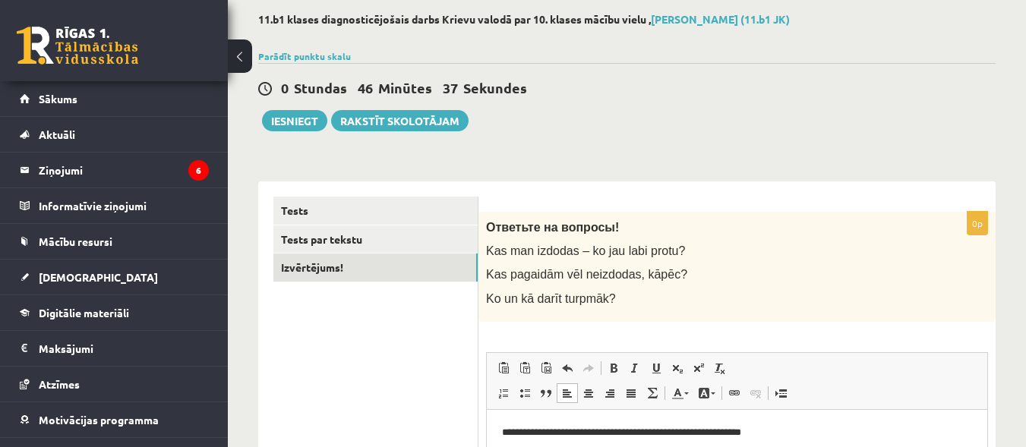
scroll to position [53, 0]
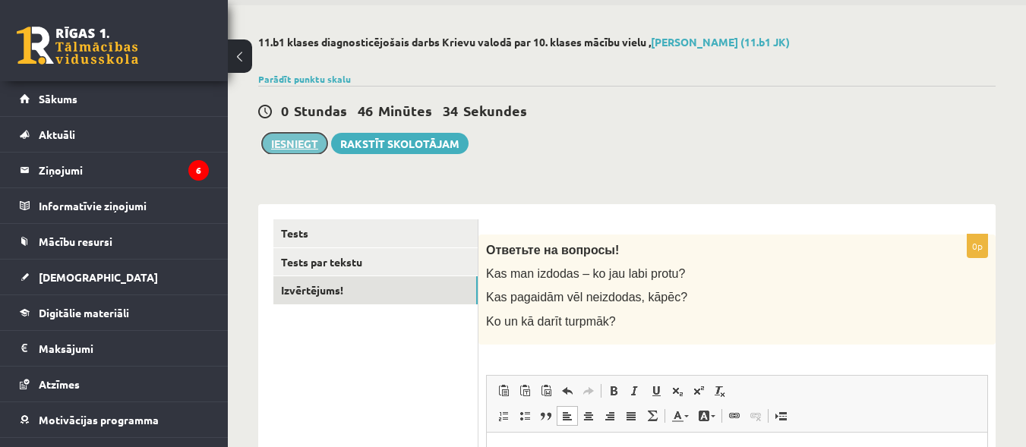
click at [304, 145] on button "Iesniegt" at bounding box center [294, 143] width 65 height 21
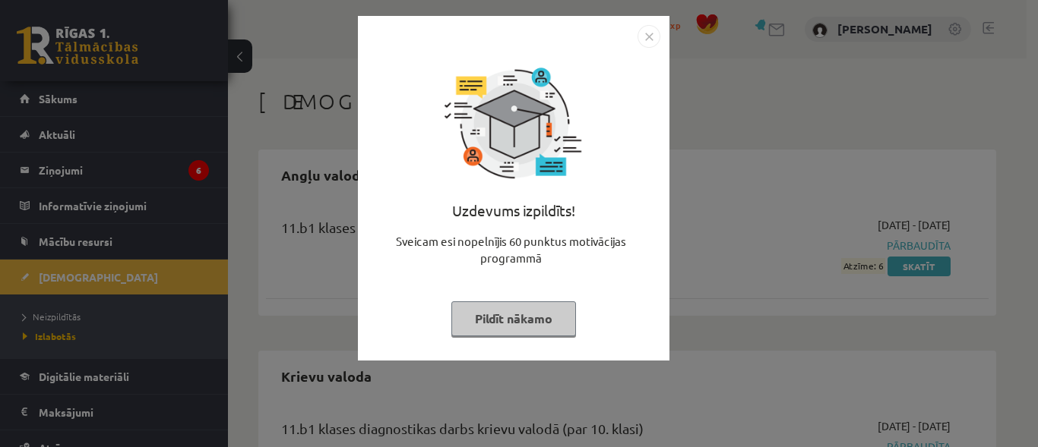
click at [655, 34] on img "Close" at bounding box center [648, 36] width 23 height 23
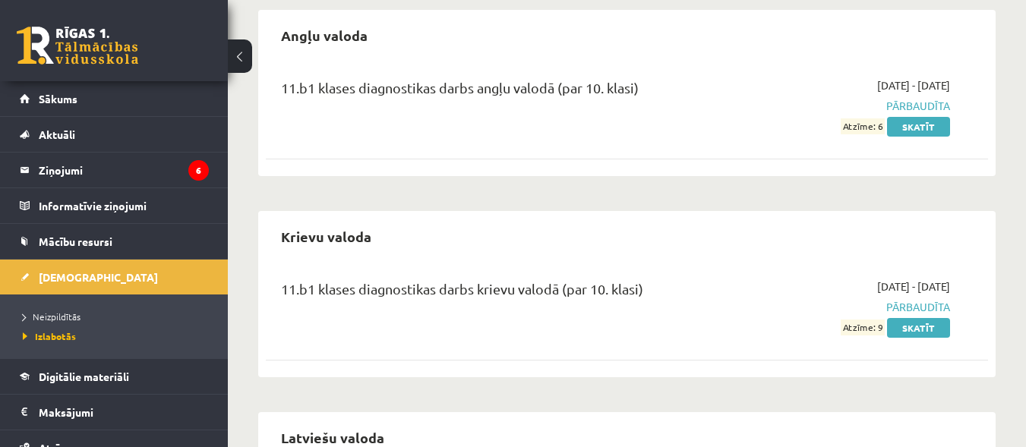
scroll to position [149, 0]
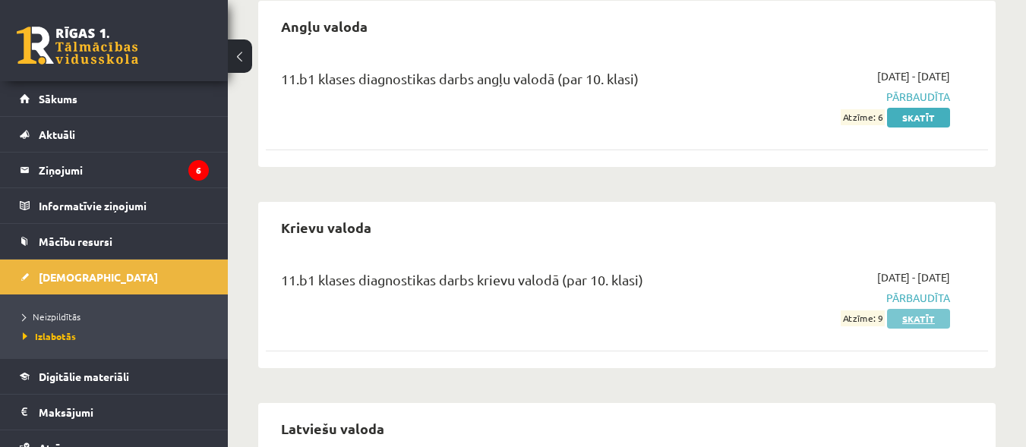
click at [925, 317] on link "Skatīt" at bounding box center [918, 319] width 63 height 20
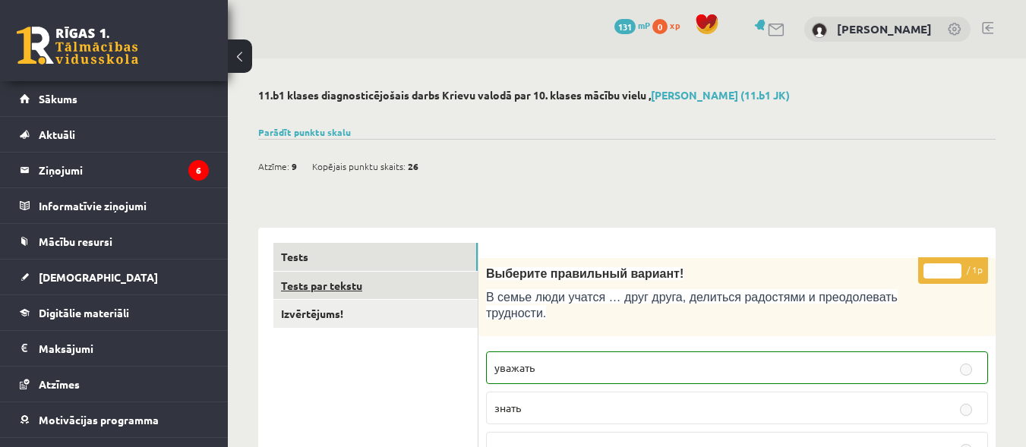
click at [407, 280] on link "Tests par tekstu" at bounding box center [375, 286] width 204 height 28
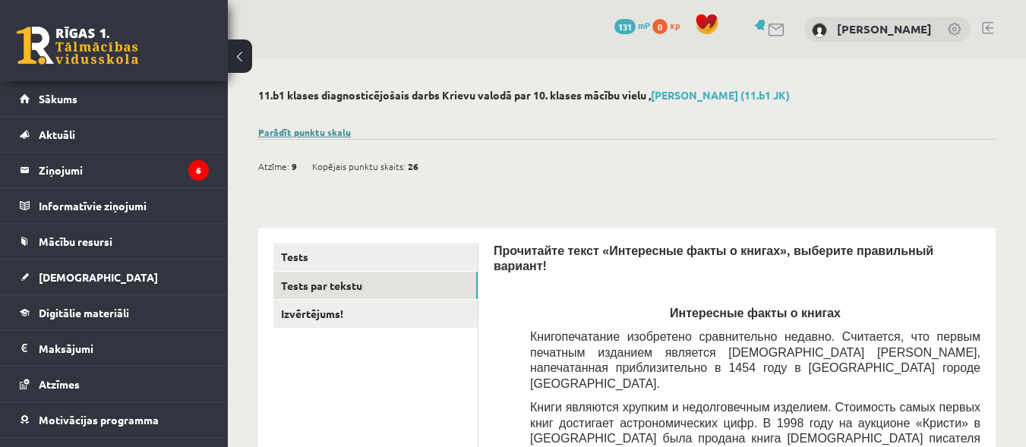
click at [319, 126] on link "Parādīt punktu skalu" at bounding box center [304, 132] width 93 height 12
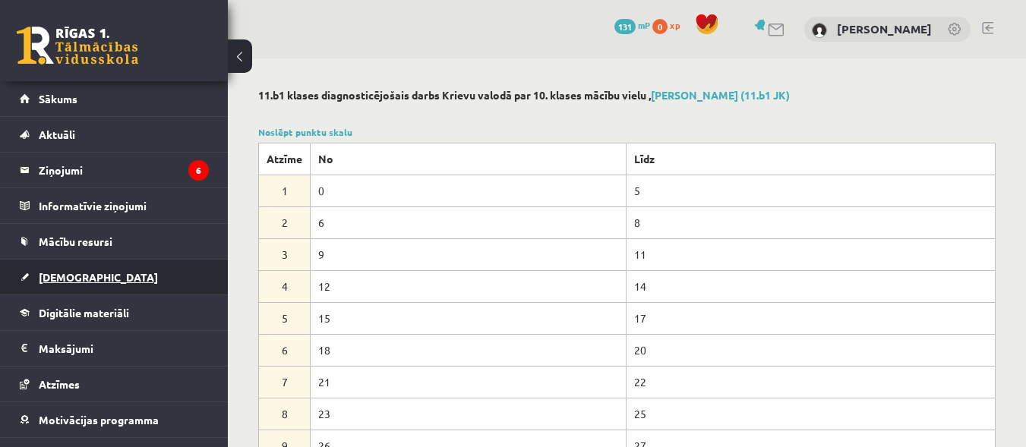
click at [77, 275] on span "[DEMOGRAPHIC_DATA]" at bounding box center [98, 277] width 119 height 14
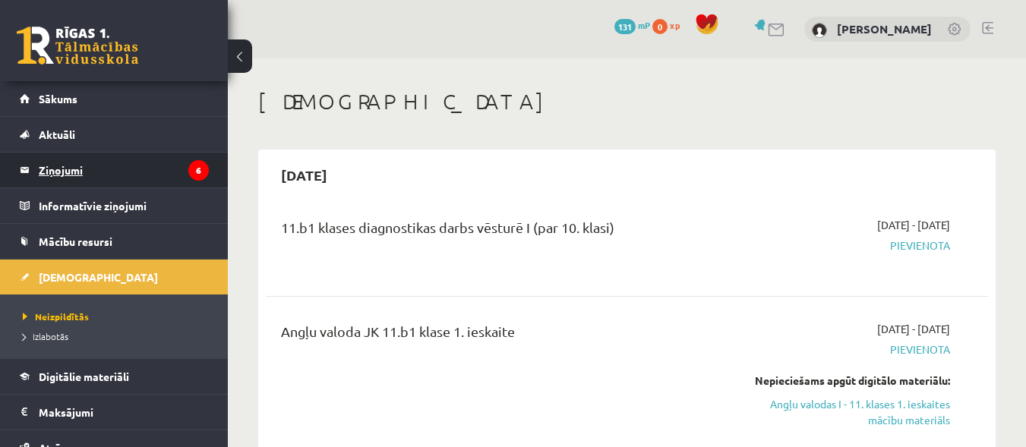
click at [78, 171] on legend "Ziņojumi 6" at bounding box center [124, 170] width 170 height 35
